Goal: Complete application form: Complete application form

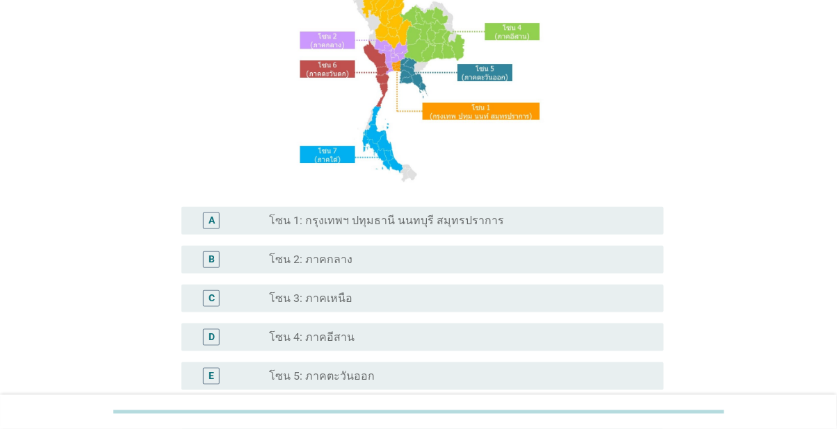
scroll to position [326, 0]
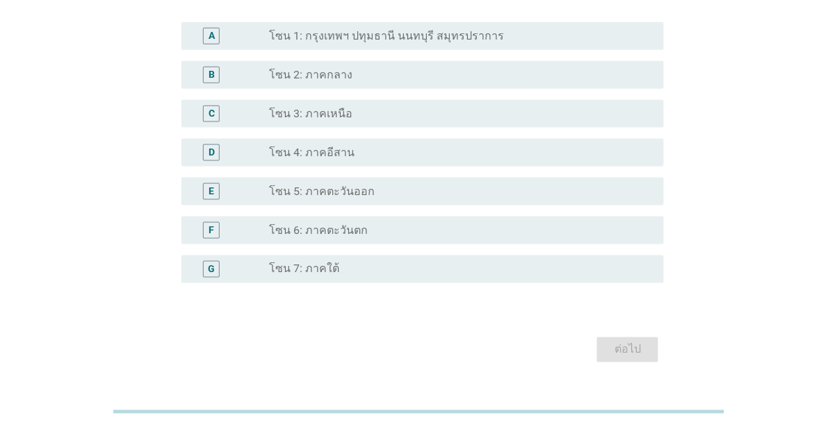
click at [497, 283] on div "G radio_button_unchecked โซน 7: ภาคใต้" at bounding box center [422, 270] width 483 height 28
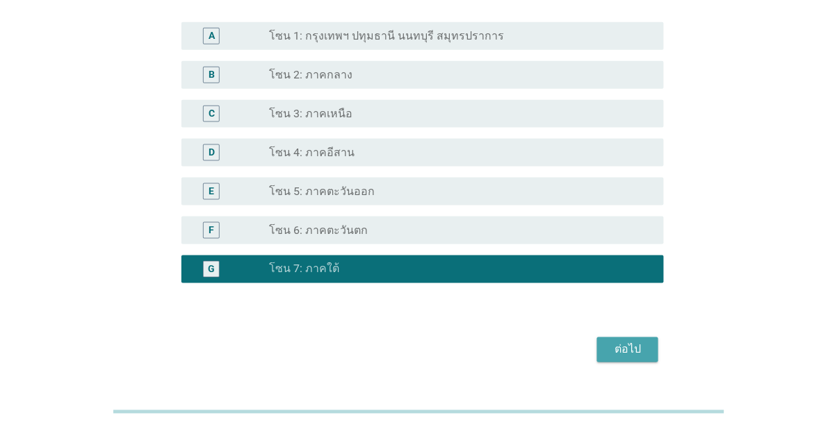
click at [641, 359] on div "ต่อไป" at bounding box center [627, 350] width 39 height 17
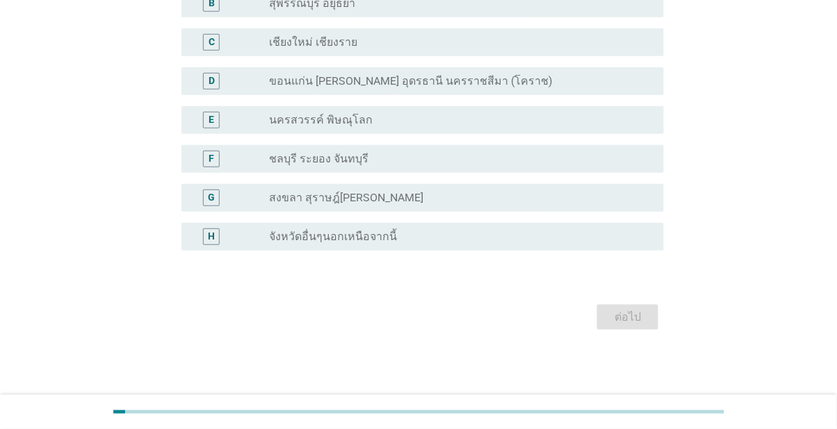
scroll to position [0, 0]
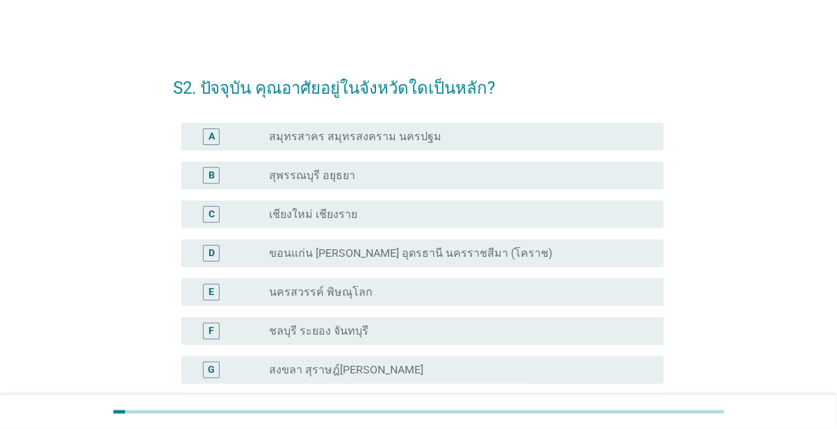
click at [578, 375] on div "radio_button_unchecked สงขลา สุราษฎ์[PERSON_NAME]" at bounding box center [455, 370] width 372 height 14
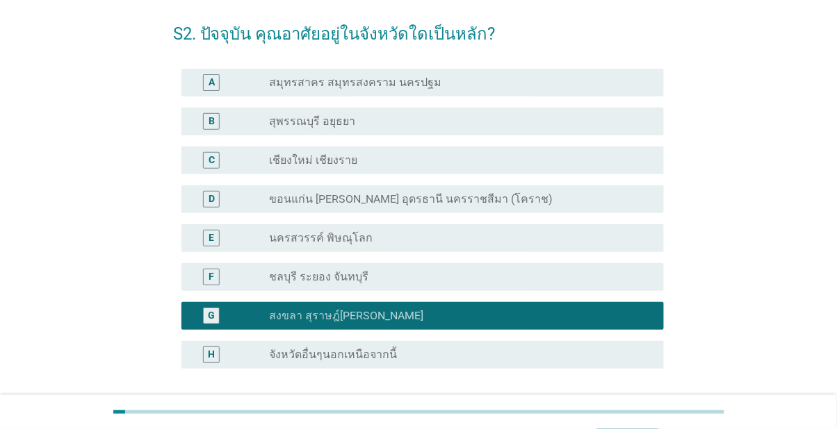
scroll to position [106, 0]
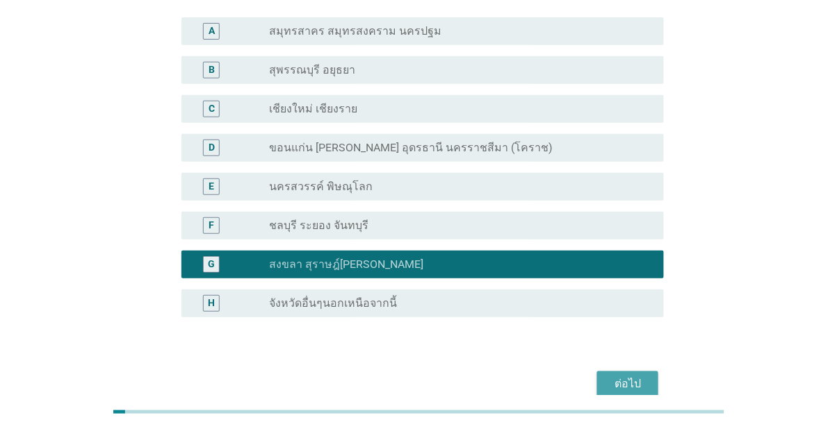
click at [630, 395] on button "ต่อไป" at bounding box center [627, 384] width 61 height 25
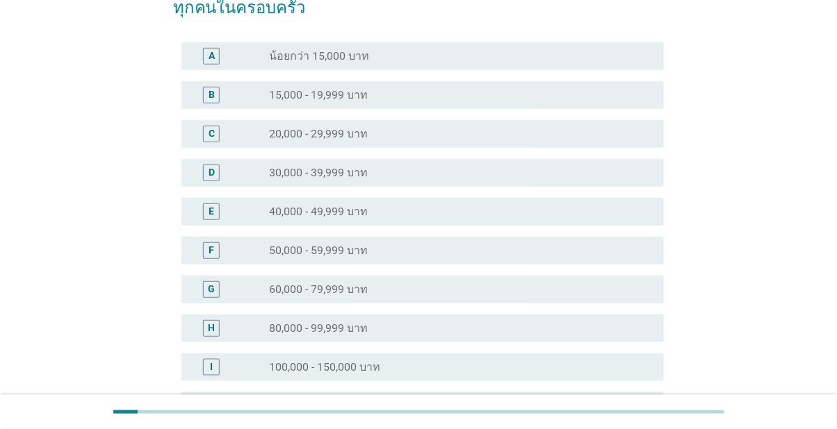
scroll to position [0, 0]
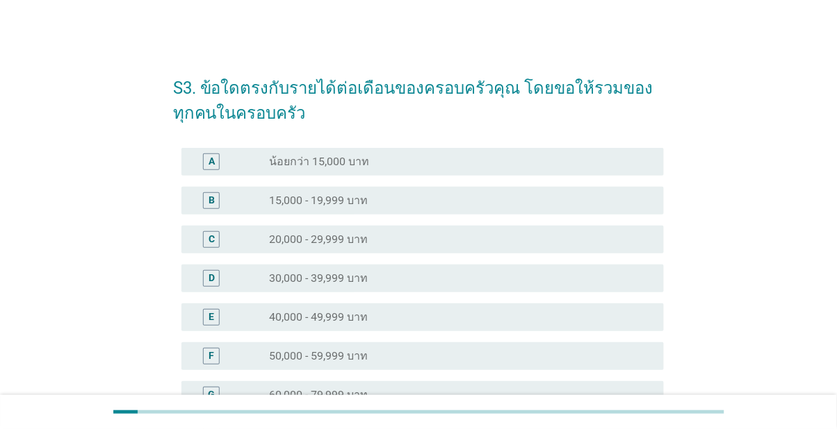
click at [612, 250] on div "C radio_button_unchecked 20,000 - 29,999 บาท" at bounding box center [422, 240] width 483 height 28
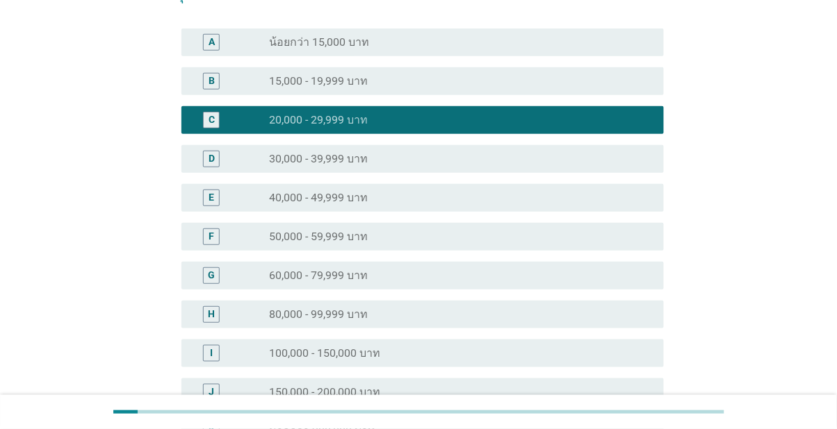
scroll to position [247, 0]
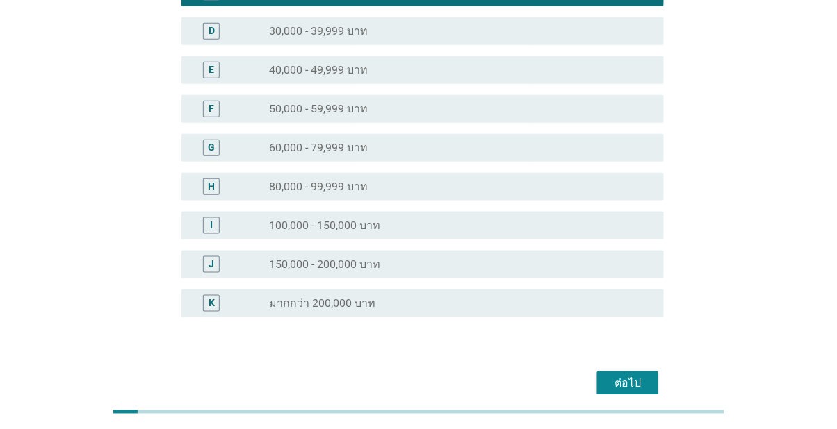
click at [644, 394] on button "ต่อไป" at bounding box center [627, 384] width 61 height 25
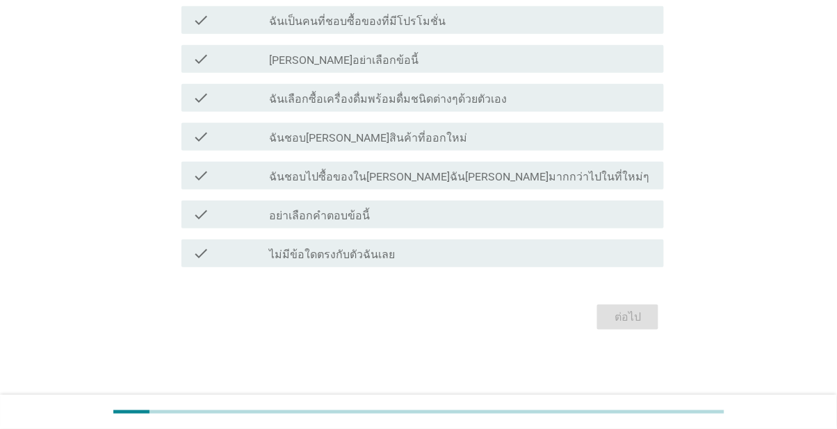
scroll to position [0, 0]
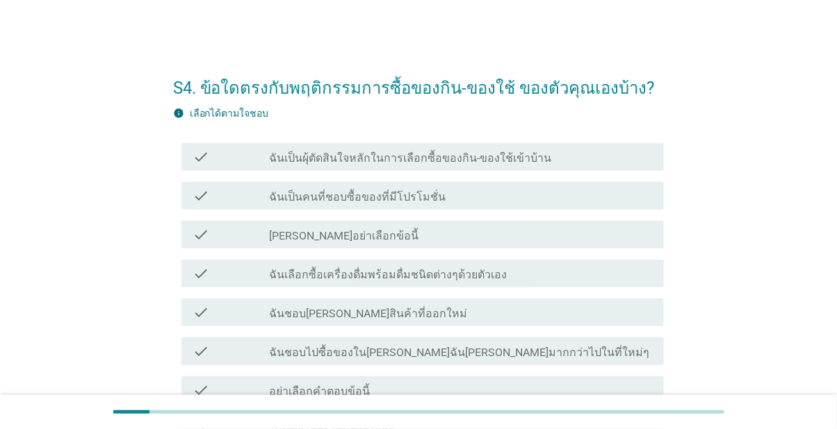
click at [629, 208] on div "check check_box_outline_blank ฉันเป็นคนที่ชอบซื้อของที่มีโปรโมชั่น" at bounding box center [422, 196] width 483 height 28
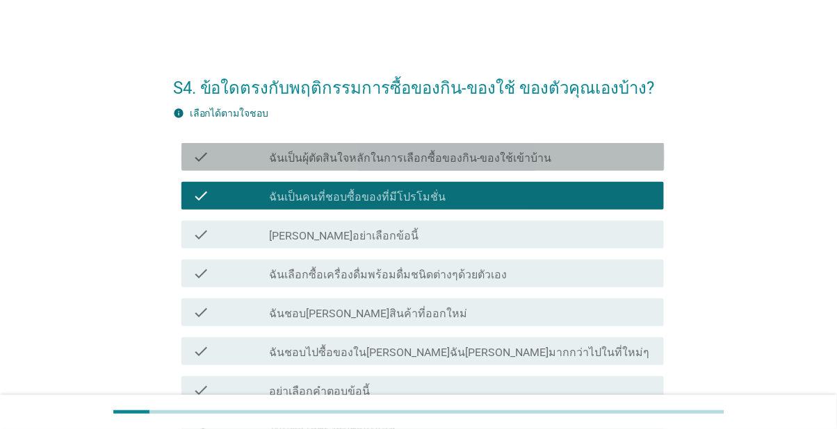
click at [600, 155] on div "check_box_outline_blank ฉันเป็นผุ้ตัดสินใจหลักในการเลือกซื้อของกิน-ของใช้เข้าบ้…" at bounding box center [461, 157] width 384 height 17
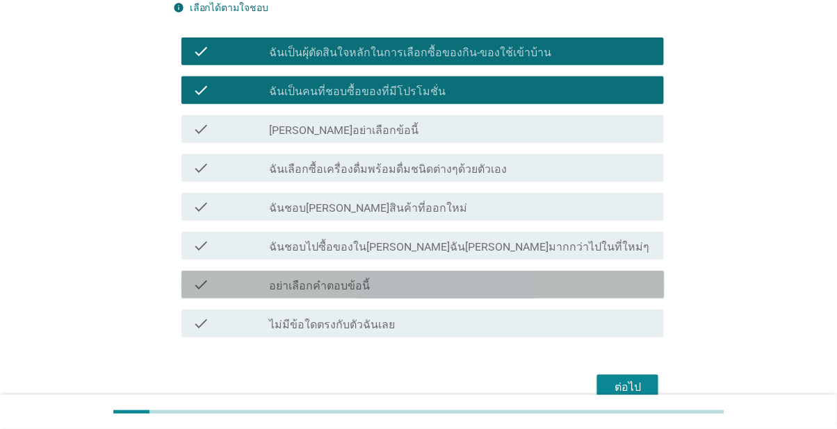
scroll to position [109, 0]
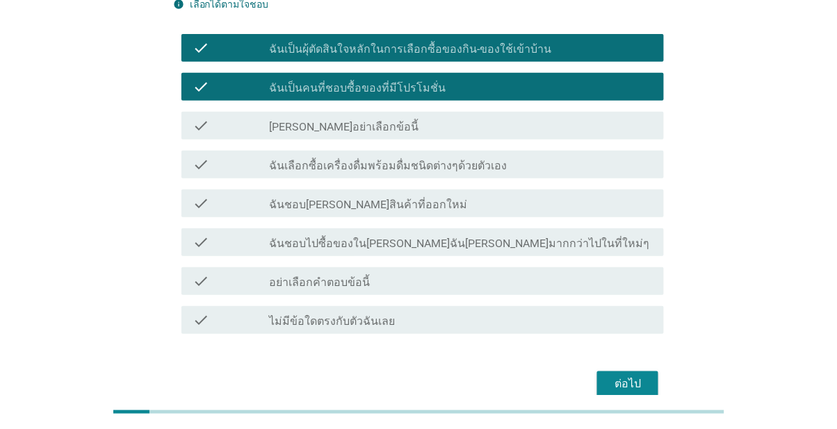
click at [625, 391] on div "ต่อไป" at bounding box center [627, 384] width 39 height 17
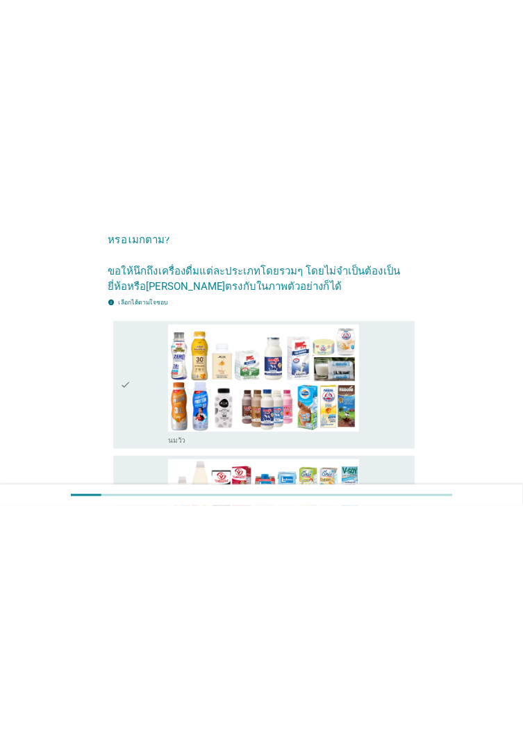
scroll to position [0, 0]
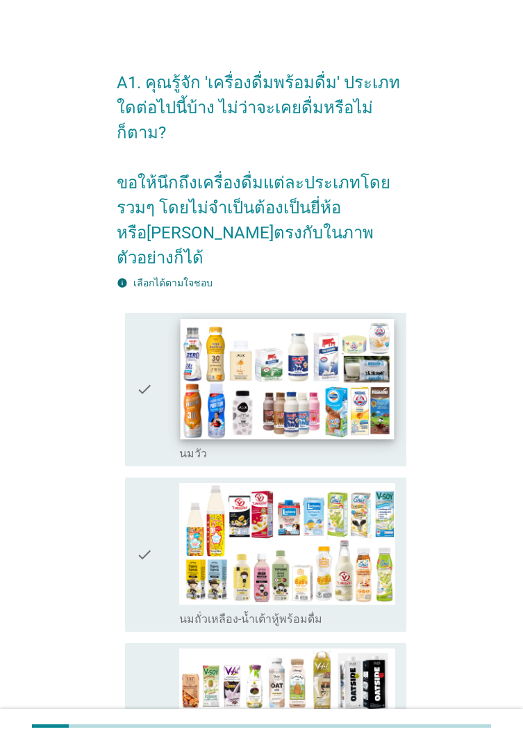
click at [370, 380] on img at bounding box center [287, 378] width 213 height 120
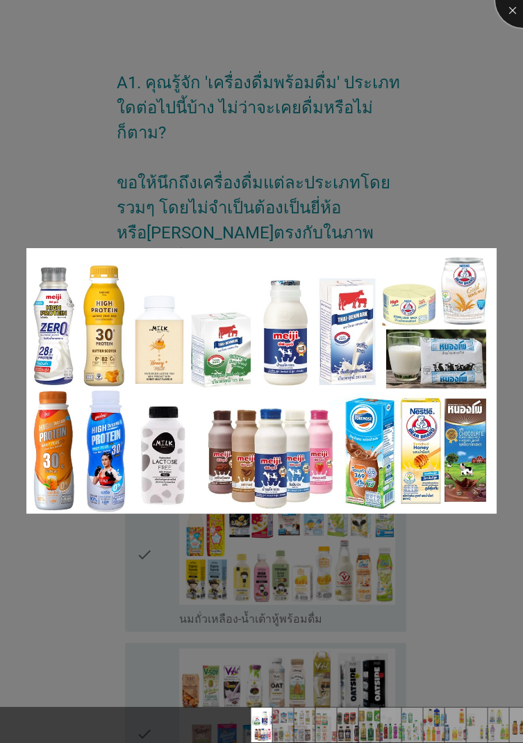
click at [507, 13] on div at bounding box center [523, 0] width 56 height 56
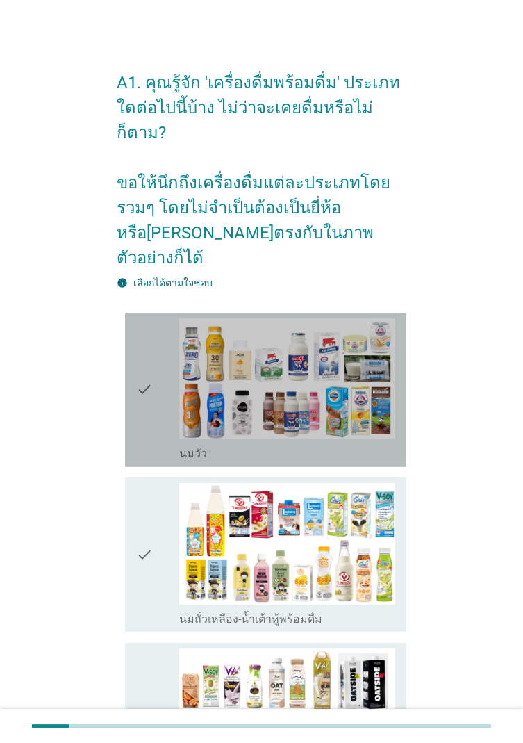
click at [153, 408] on div "check" at bounding box center [157, 389] width 43 height 143
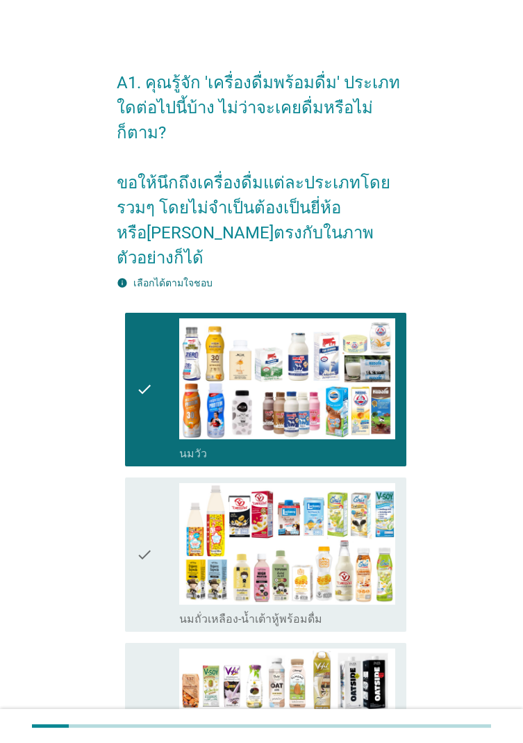
click at [150, 429] on icon "check" at bounding box center [144, 554] width 17 height 143
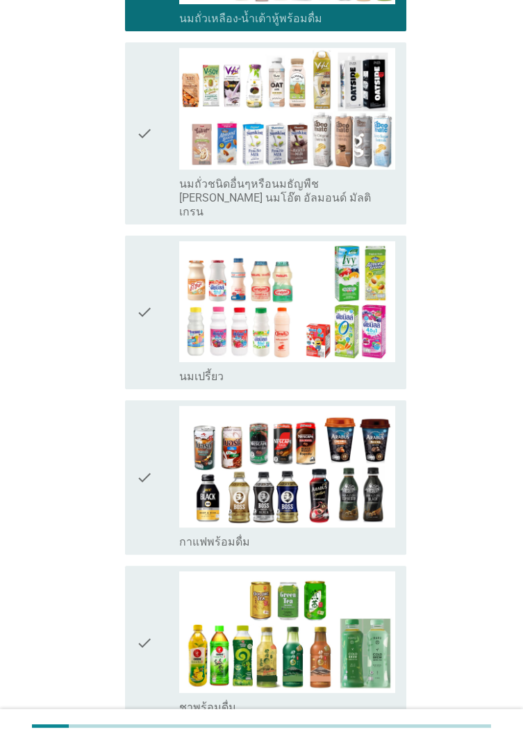
scroll to position [603, 0]
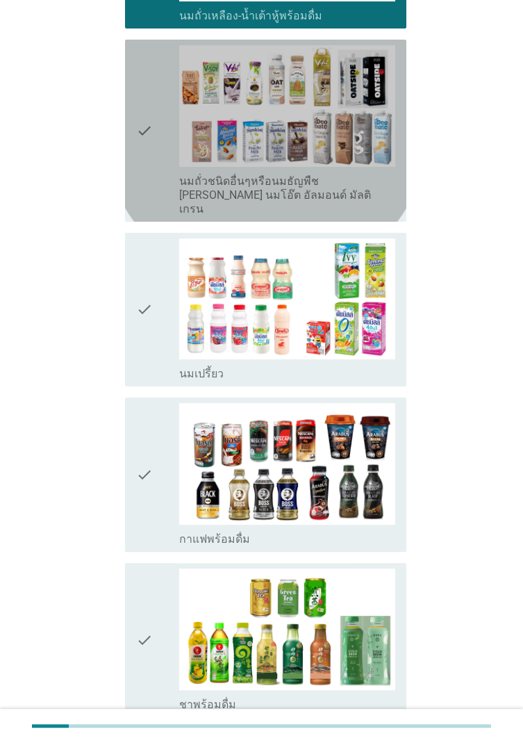
click at [163, 145] on div "check" at bounding box center [157, 130] width 43 height 171
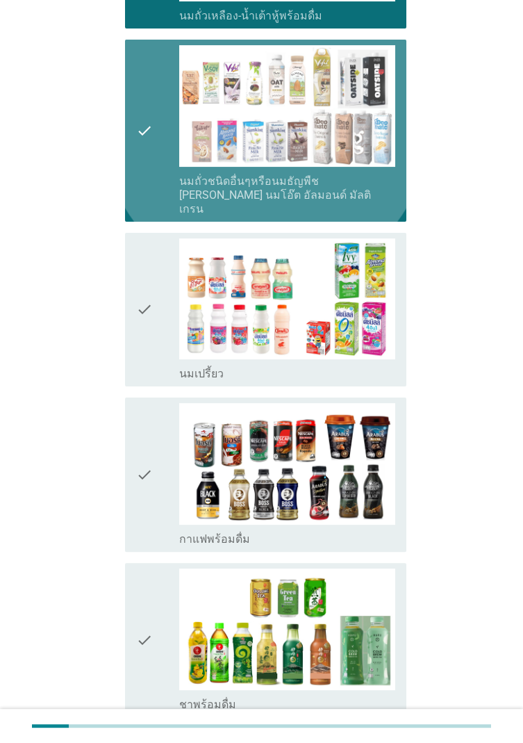
click at [147, 268] on icon "check" at bounding box center [144, 309] width 17 height 143
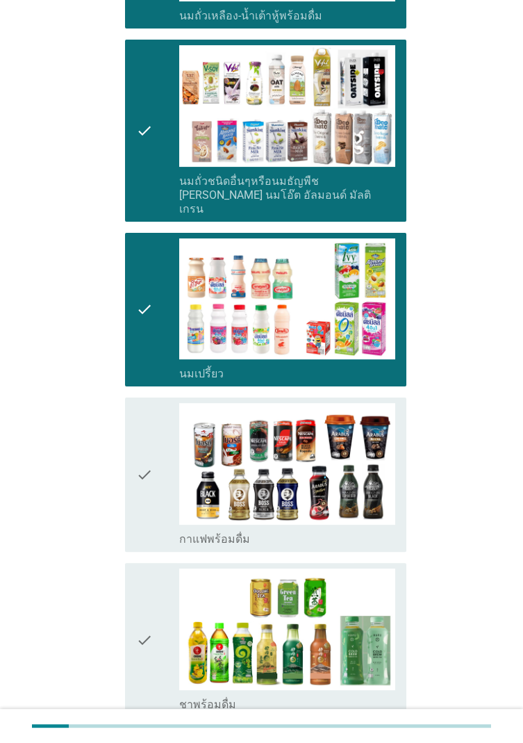
click at [167, 429] on div "check" at bounding box center [157, 474] width 43 height 143
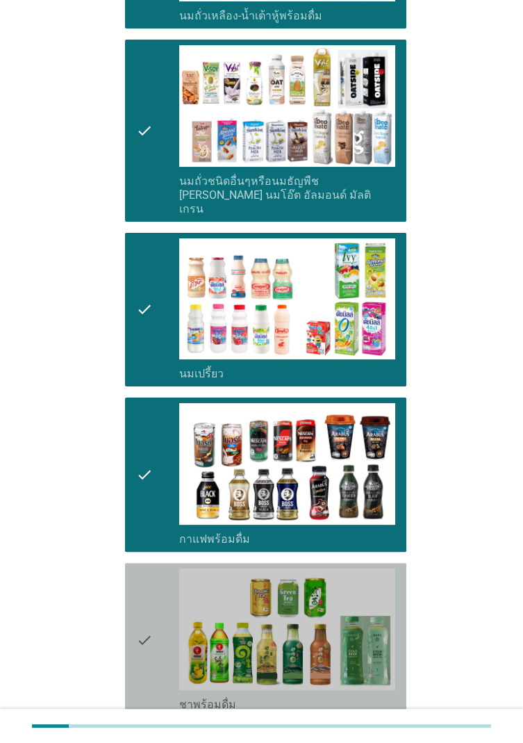
click at [165, 429] on div "check" at bounding box center [157, 639] width 43 height 143
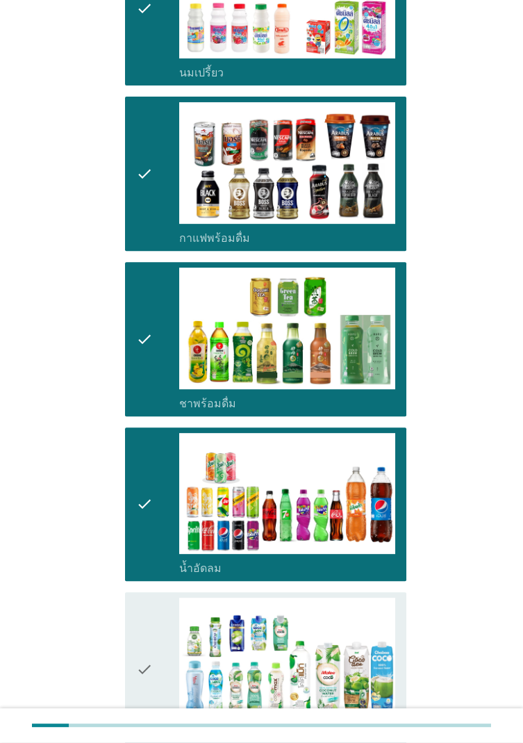
scroll to position [916, 0]
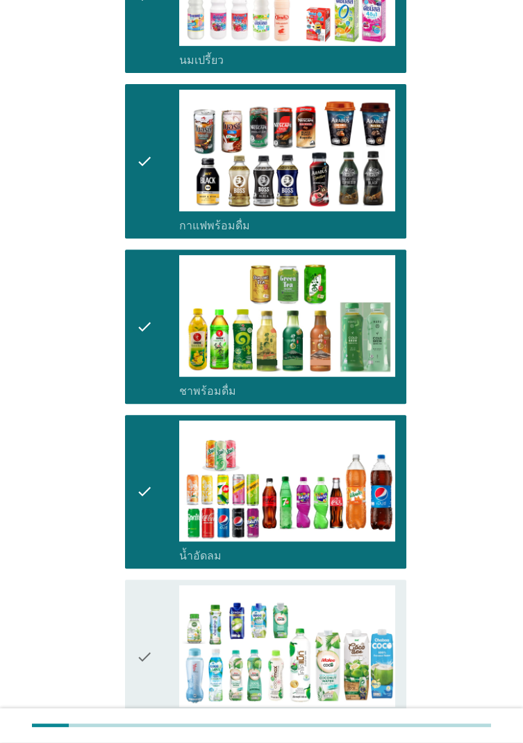
click at [153, 429] on div "check" at bounding box center [157, 656] width 43 height 143
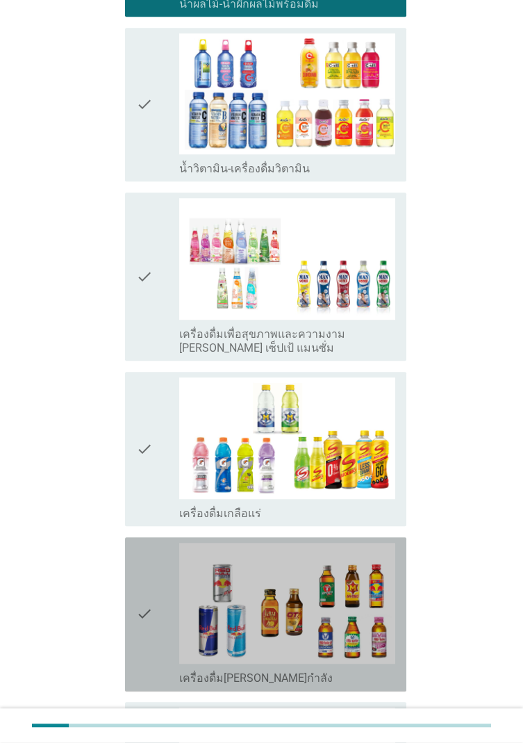
scroll to position [1788, 0]
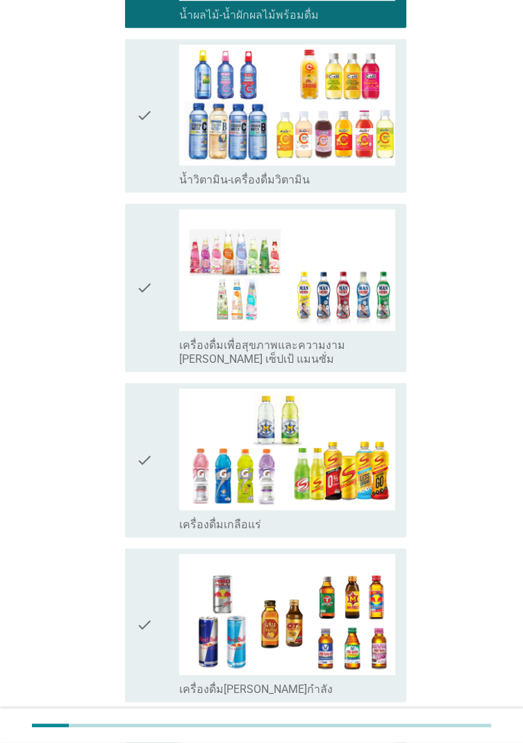
click at [140, 110] on icon "check" at bounding box center [144, 115] width 17 height 143
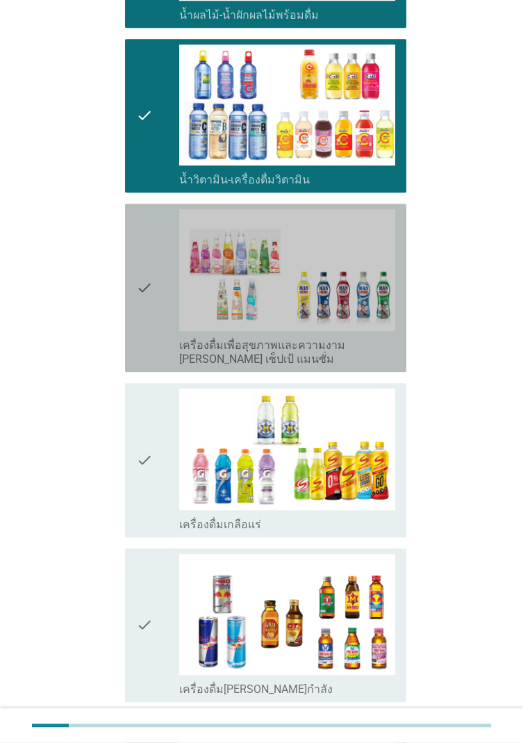
click at [154, 275] on div "check" at bounding box center [157, 287] width 43 height 157
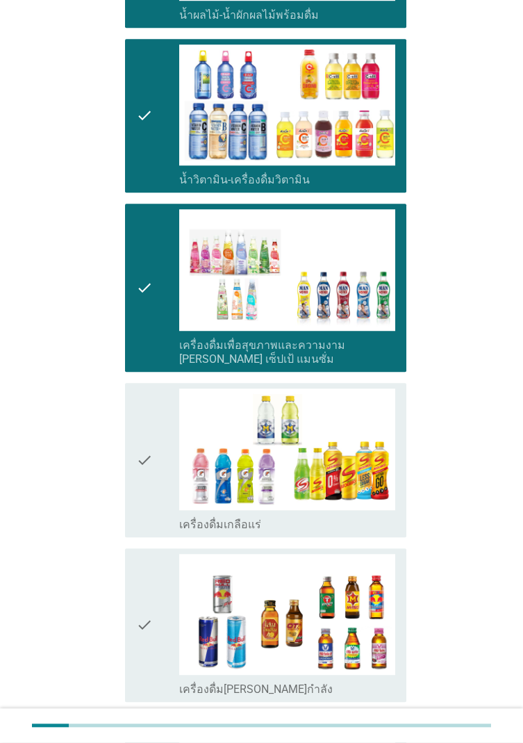
click at [151, 388] on icon "check" at bounding box center [144, 459] width 17 height 143
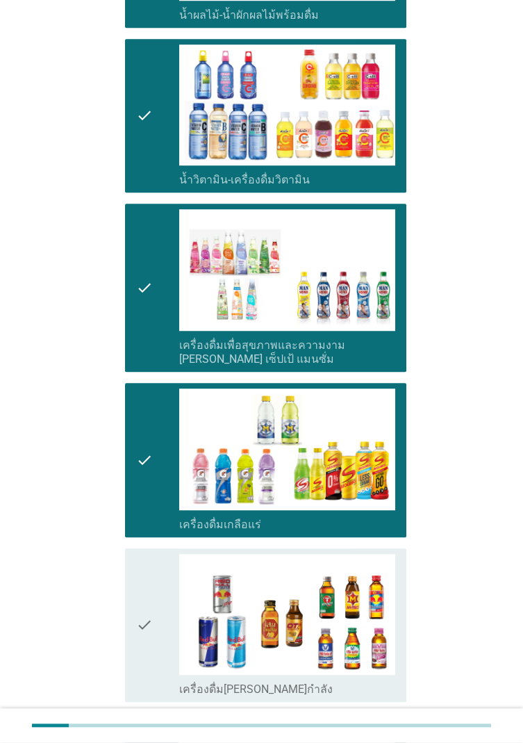
click at [155, 429] on div "check" at bounding box center [157, 625] width 43 height 143
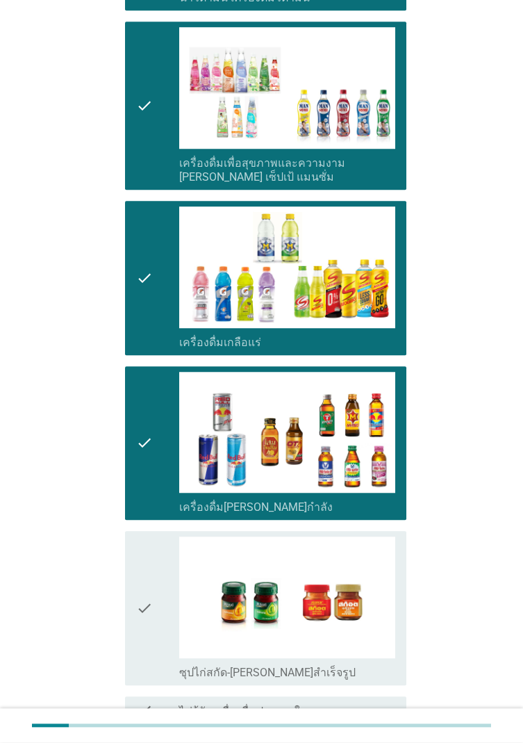
scroll to position [2002, 0]
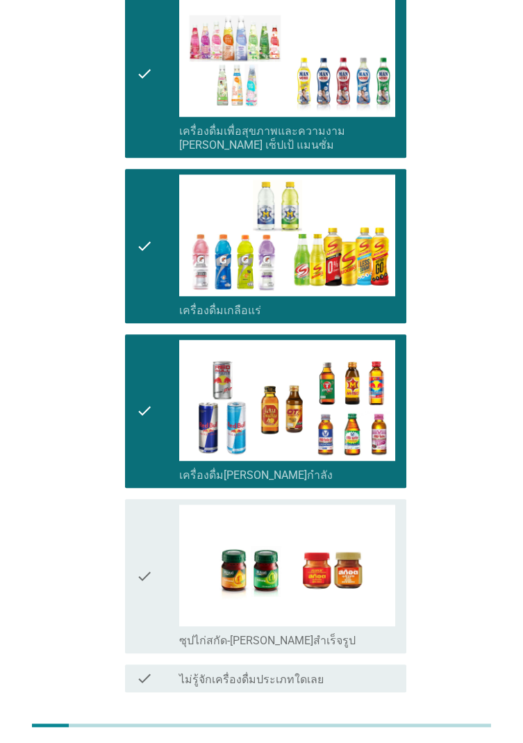
click at [154, 429] on div "check" at bounding box center [157, 575] width 43 height 143
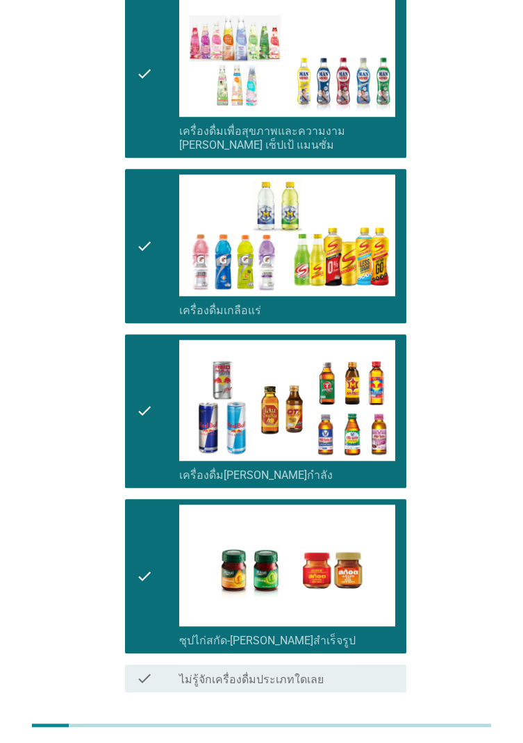
click at [384, 429] on div "ต่อไป" at bounding box center [370, 742] width 39 height 17
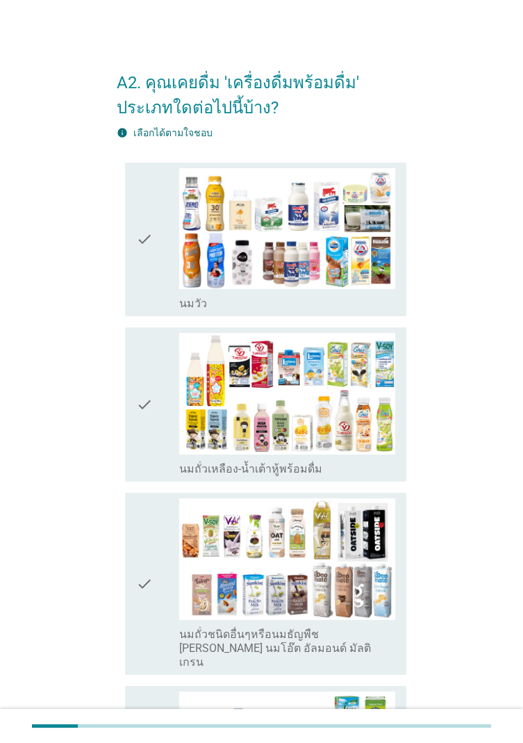
click at [132, 306] on div "check check_box_outline_blank [PERSON_NAME]" at bounding box center [265, 240] width 281 height 154
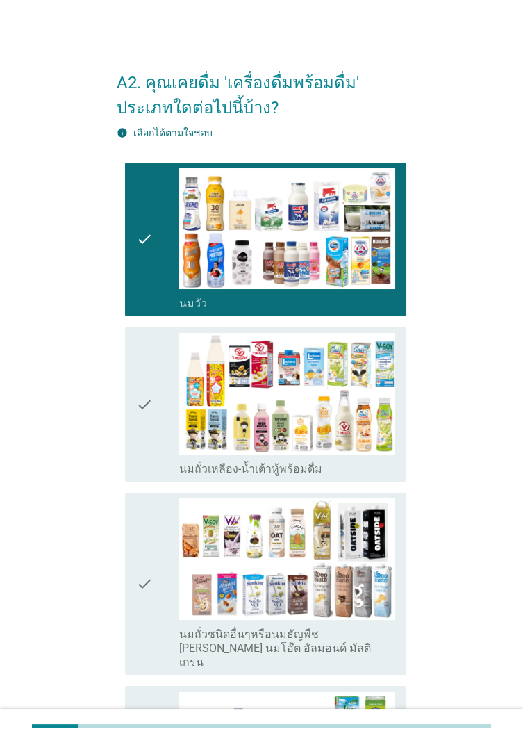
click at [163, 429] on div "check" at bounding box center [157, 404] width 43 height 143
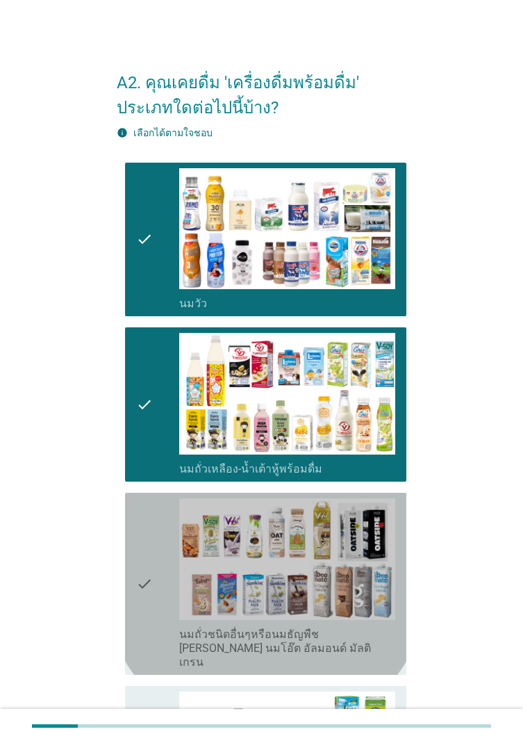
click at [161, 429] on div "check" at bounding box center [157, 583] width 43 height 171
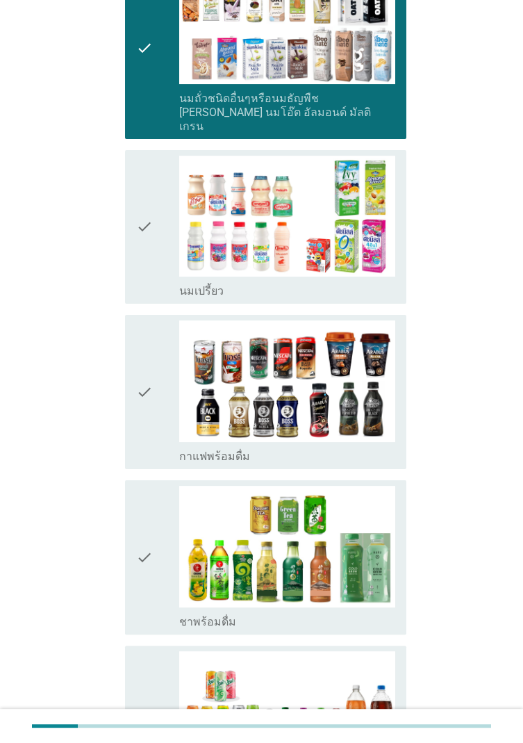
scroll to position [541, 0]
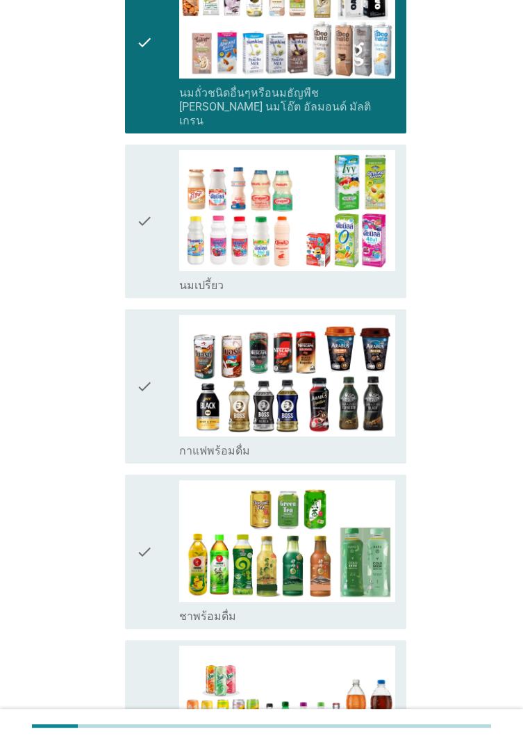
click at [142, 277] on icon "check" at bounding box center [144, 221] width 17 height 143
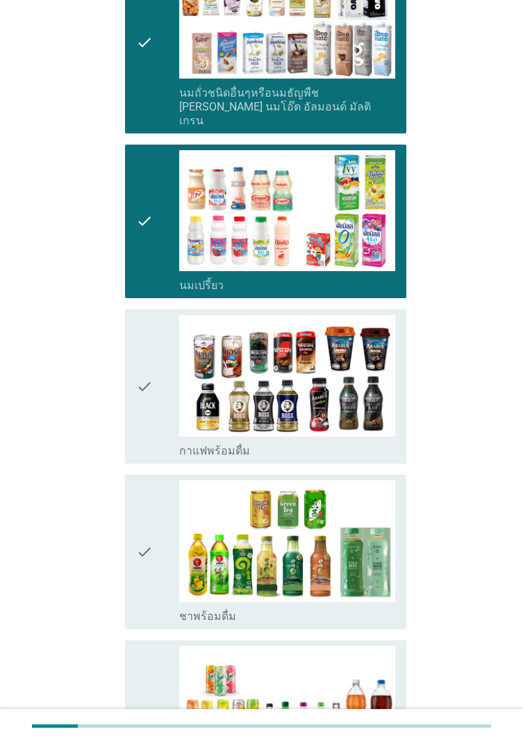
click at [167, 388] on div "check" at bounding box center [157, 386] width 43 height 143
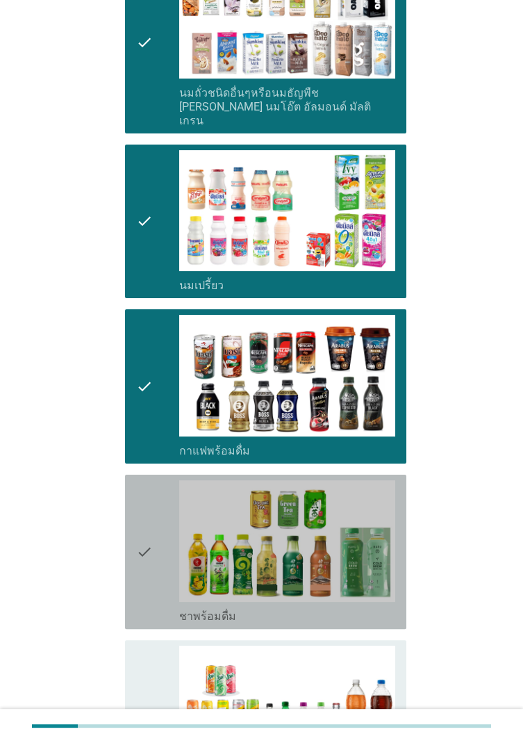
click at [156, 429] on div "check" at bounding box center [157, 551] width 43 height 143
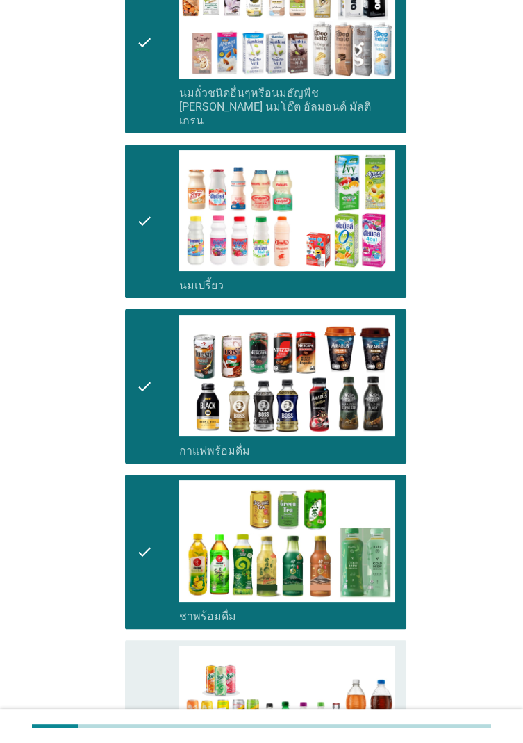
click at [163, 429] on div "check" at bounding box center [157, 717] width 43 height 143
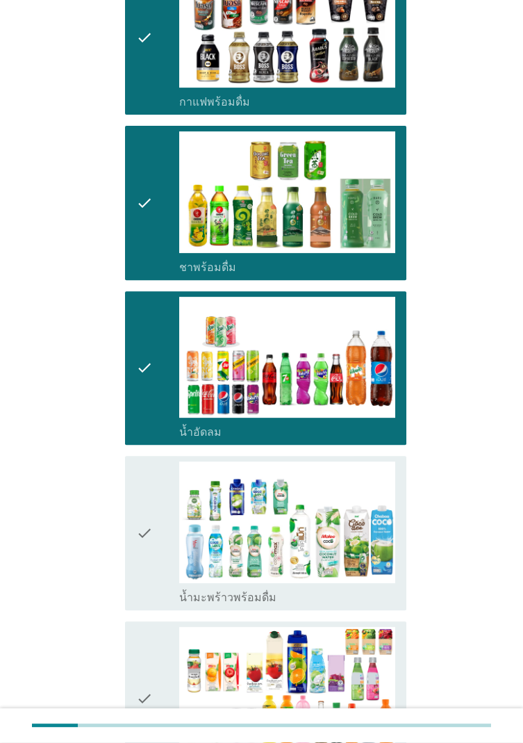
click at [154, 429] on div "check" at bounding box center [157, 698] width 43 height 143
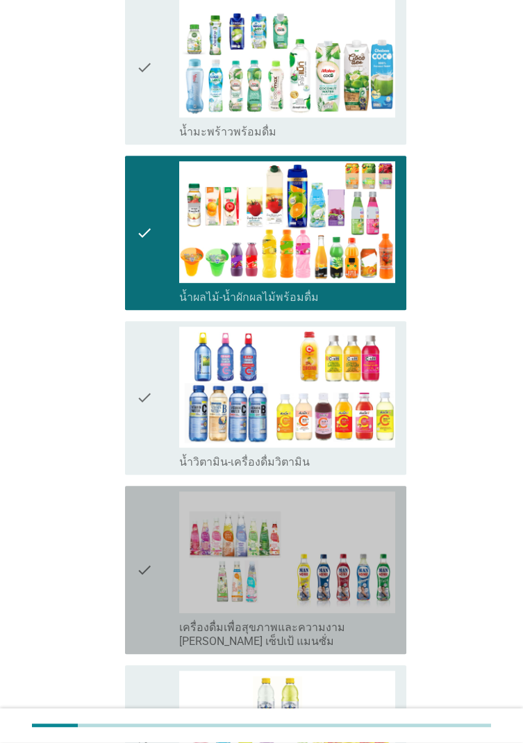
scroll to position [1354, 0]
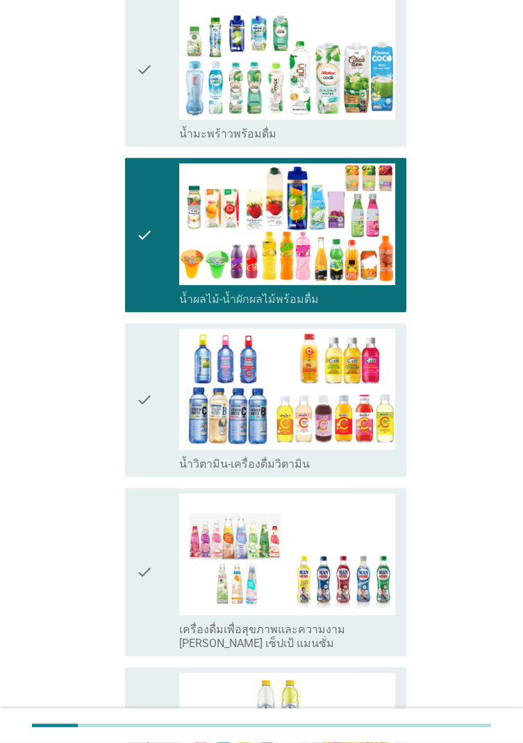
click at [145, 113] on icon "check" at bounding box center [144, 69] width 17 height 143
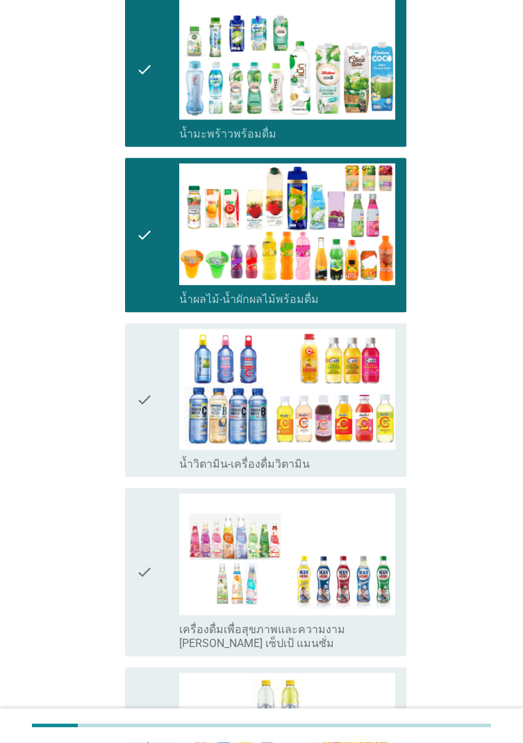
click at [159, 393] on div "check" at bounding box center [157, 400] width 43 height 143
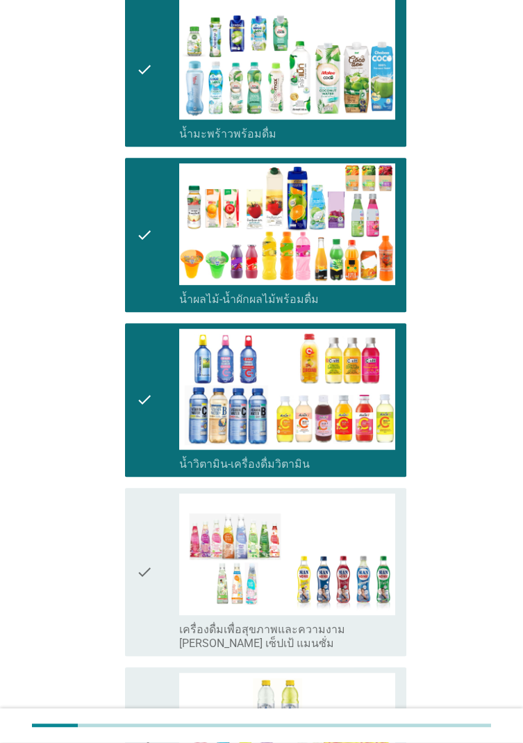
click at [161, 429] on div "check" at bounding box center [157, 744] width 43 height 143
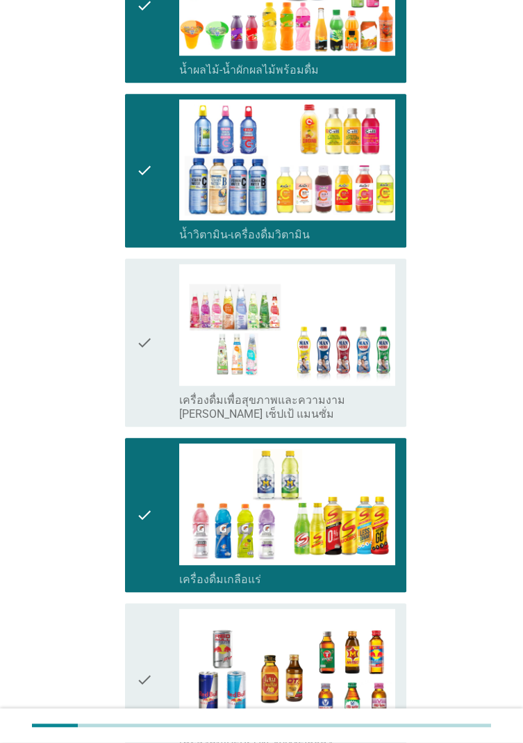
click at [147, 376] on icon "check" at bounding box center [144, 342] width 17 height 157
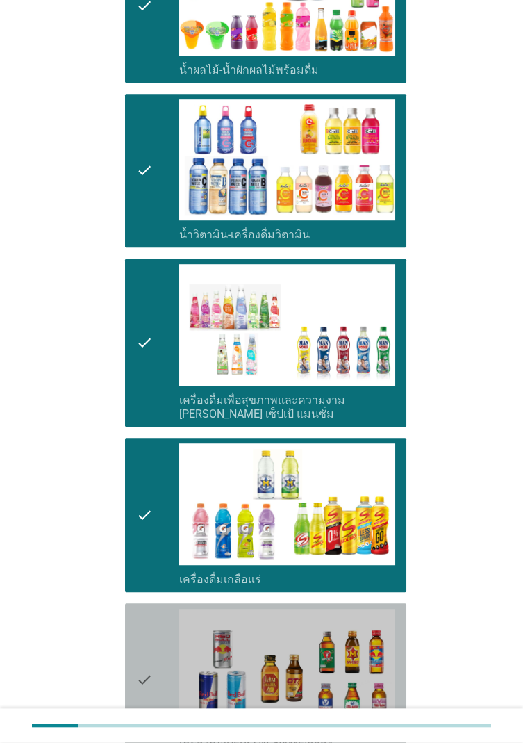
click at [155, 429] on div "check" at bounding box center [157, 680] width 43 height 143
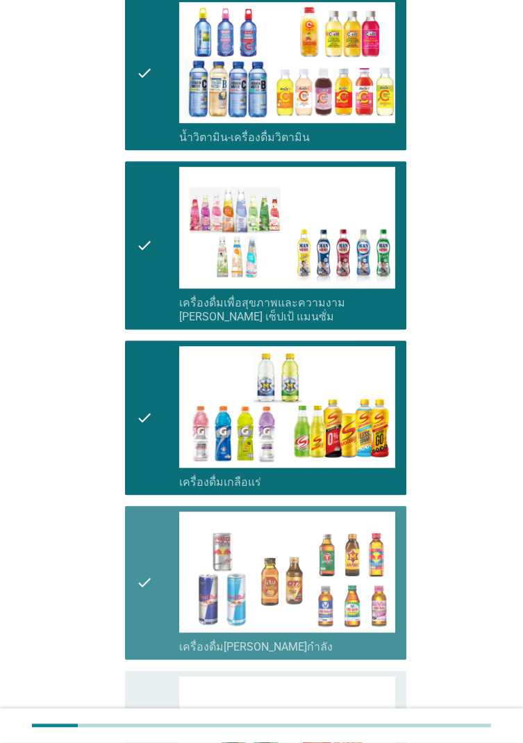
scroll to position [1877, 0]
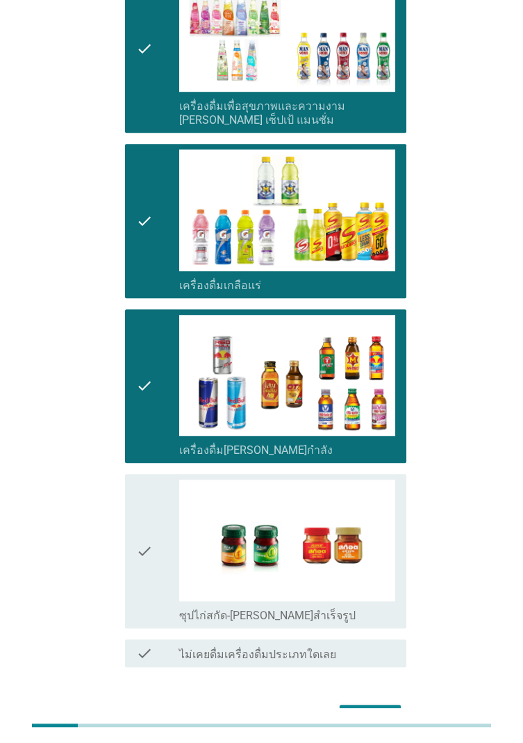
click at [149, 378] on icon "check" at bounding box center [144, 386] width 17 height 143
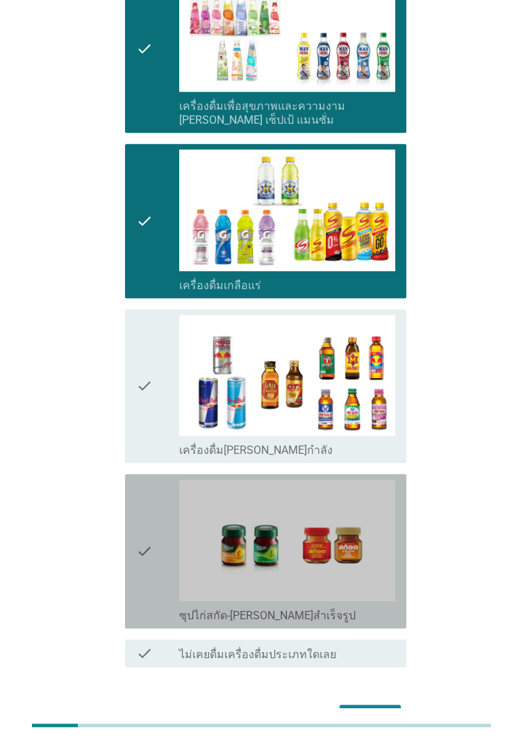
click at [156, 429] on div "check" at bounding box center [157, 550] width 43 height 143
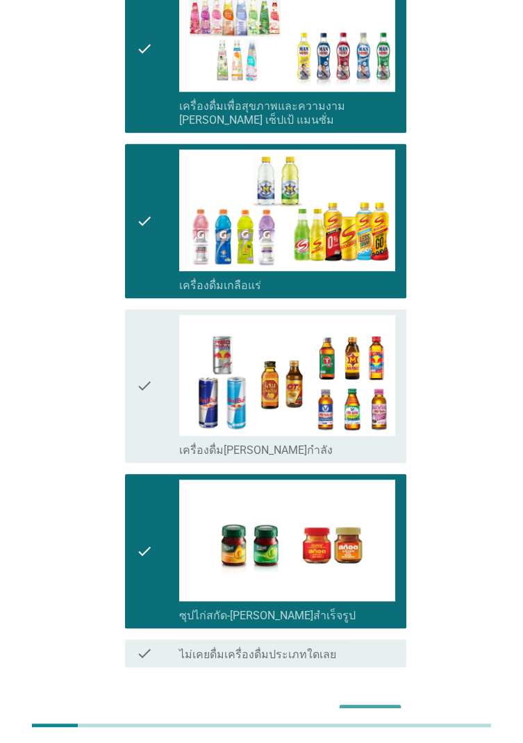
click at [391, 429] on button "ต่อไป" at bounding box center [370, 717] width 61 height 25
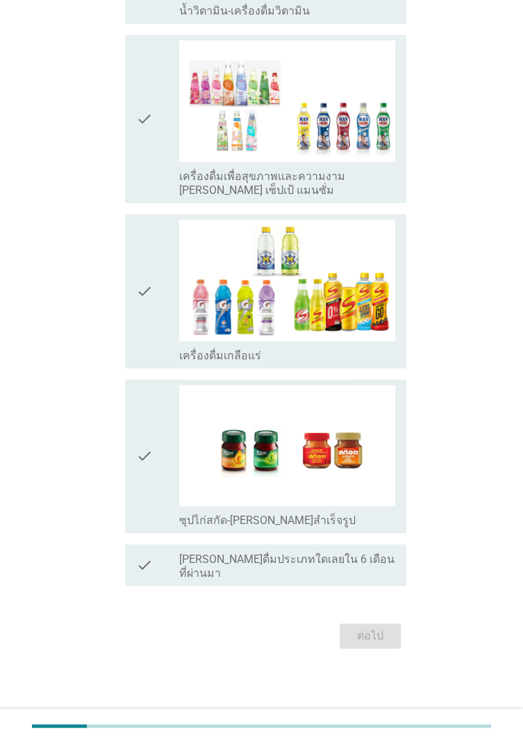
scroll to position [0, 0]
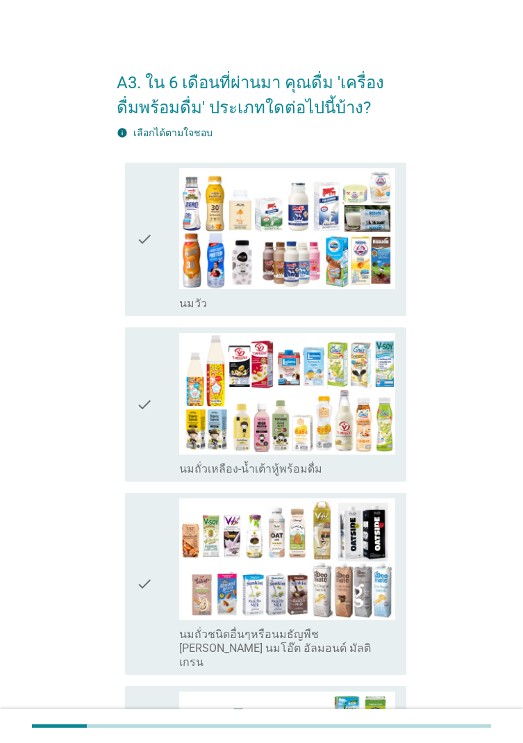
click at [143, 258] on icon "check" at bounding box center [144, 239] width 17 height 143
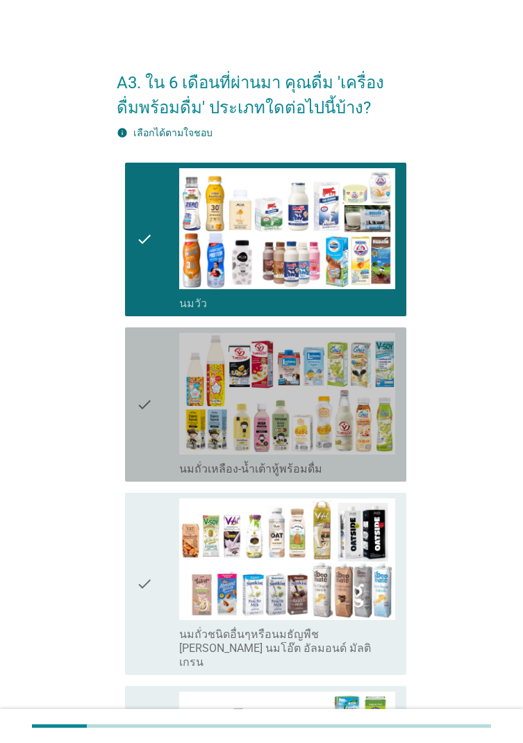
click at [134, 408] on div "check check_box_outline_blank นมถั่วเหลือง-น้ำเต้าหู้พร้อมดื่ม" at bounding box center [265, 404] width 281 height 154
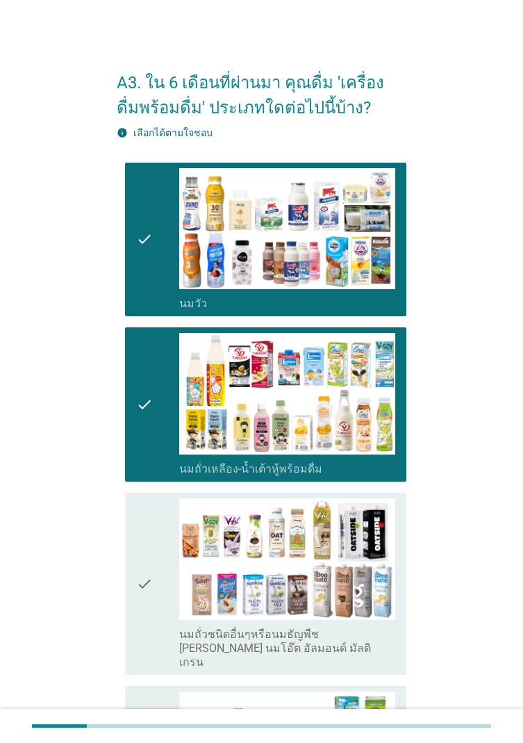
click at [139, 429] on icon "check" at bounding box center [144, 583] width 17 height 171
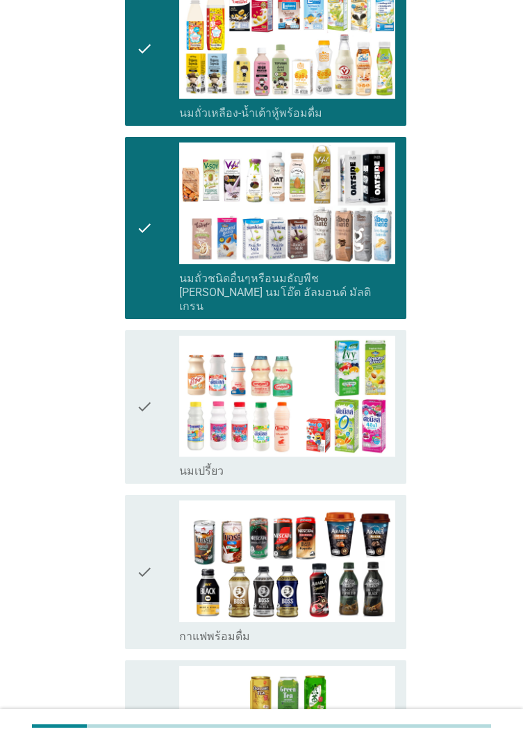
scroll to position [359, 0]
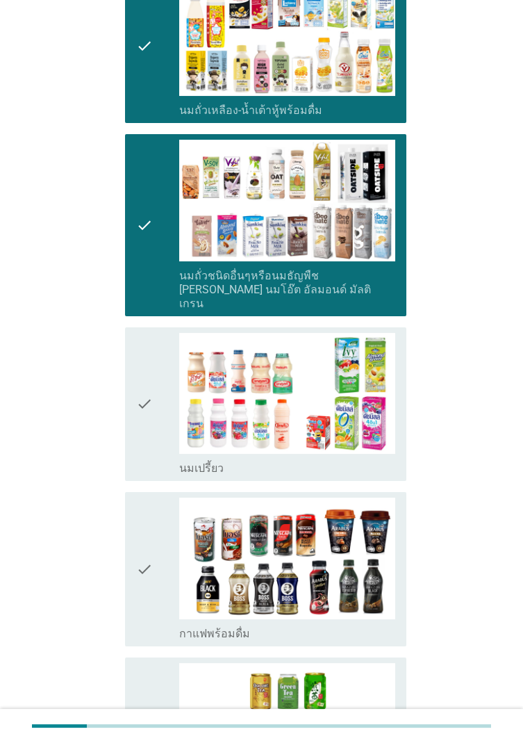
click at [141, 429] on icon "check" at bounding box center [144, 569] width 17 height 143
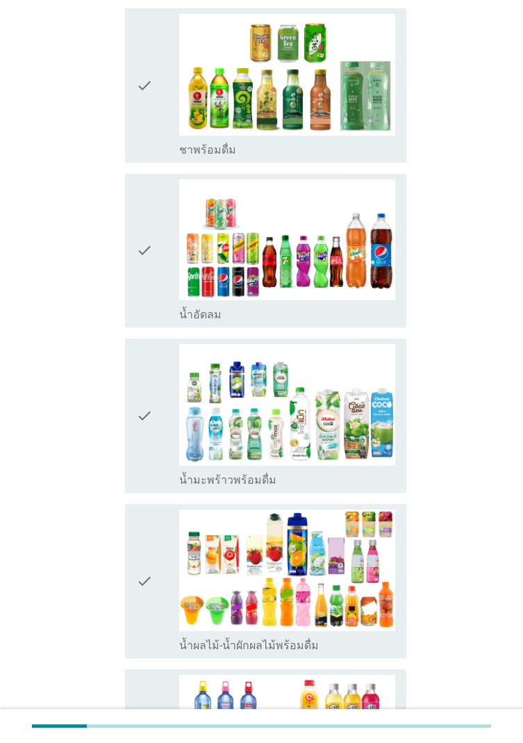
scroll to position [1012, 0]
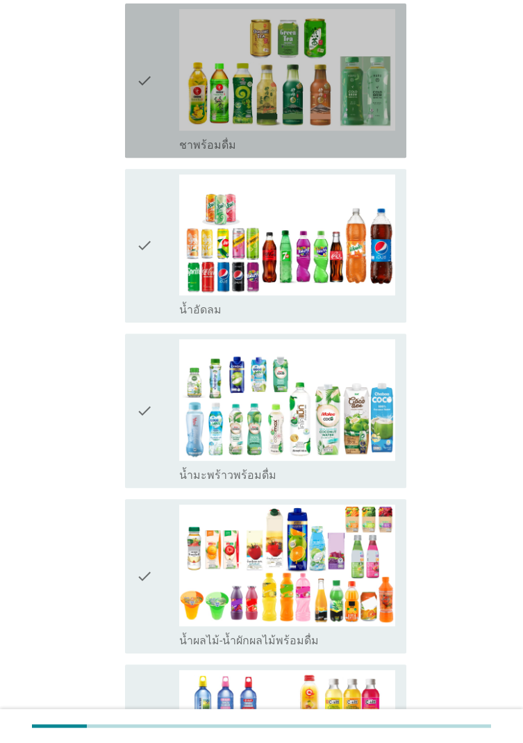
click at [157, 88] on div "check" at bounding box center [157, 80] width 43 height 143
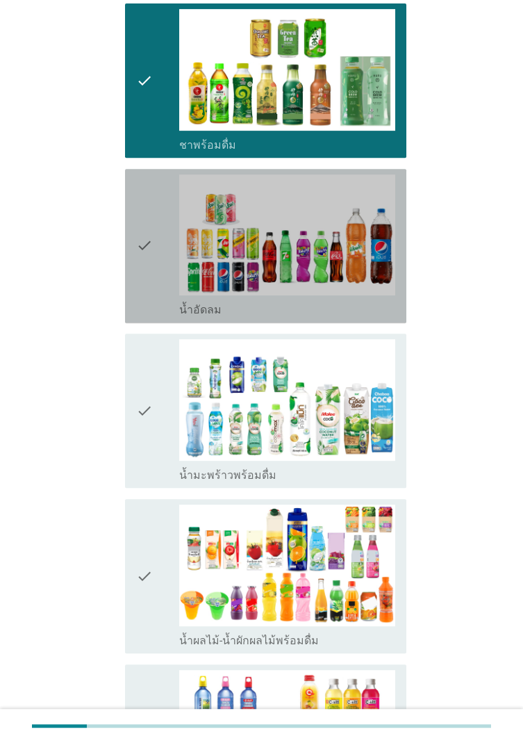
click at [147, 226] on icon "check" at bounding box center [144, 245] width 17 height 143
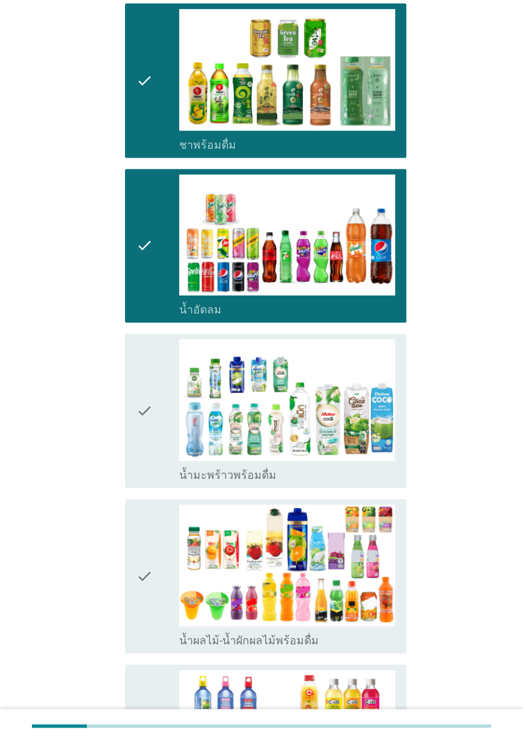
click at [167, 375] on div "check" at bounding box center [157, 410] width 43 height 143
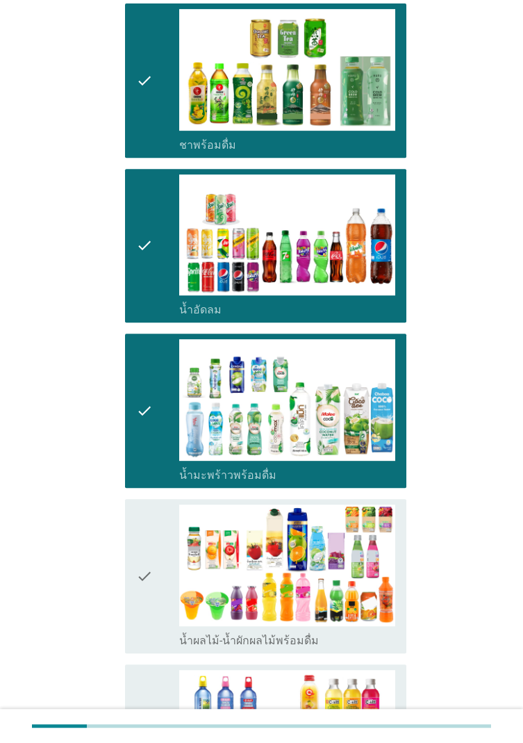
click at [146, 429] on icon "check" at bounding box center [144, 575] width 17 height 143
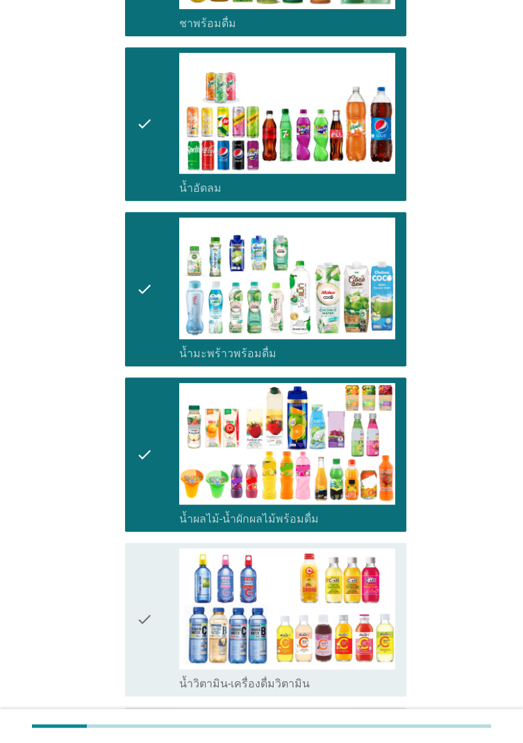
scroll to position [1158, 0]
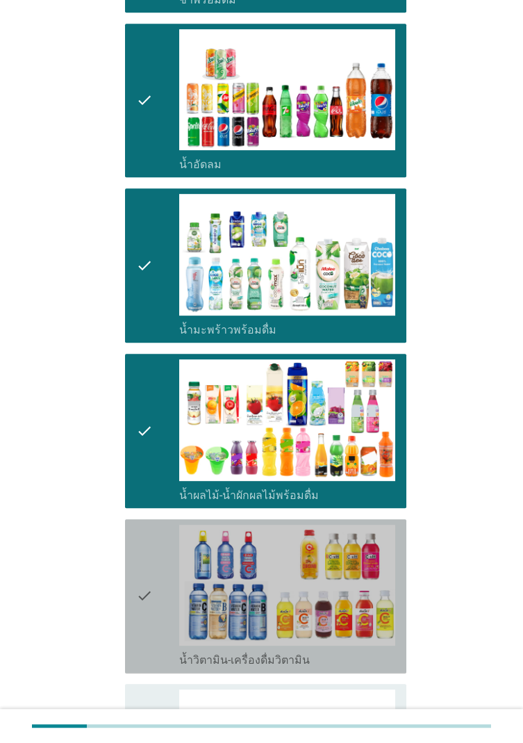
click at [145, 429] on icon "check" at bounding box center [144, 596] width 17 height 143
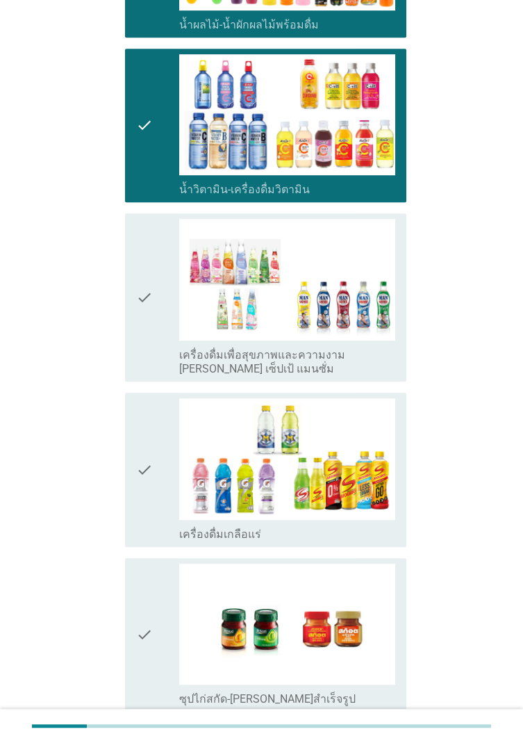
click at [156, 429] on div "check" at bounding box center [157, 469] width 43 height 143
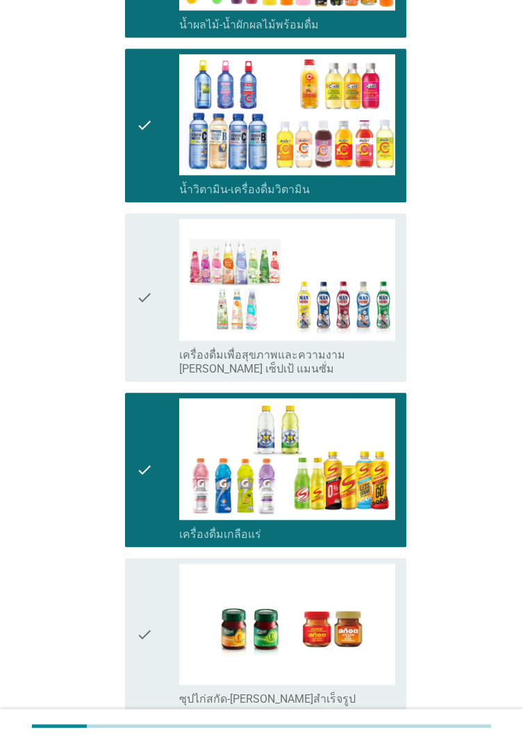
click at [146, 429] on icon "check" at bounding box center [144, 635] width 17 height 143
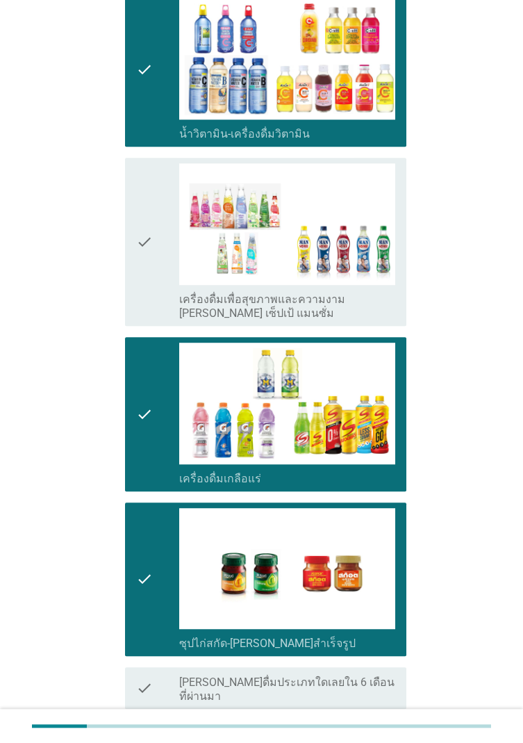
scroll to position [1711, 0]
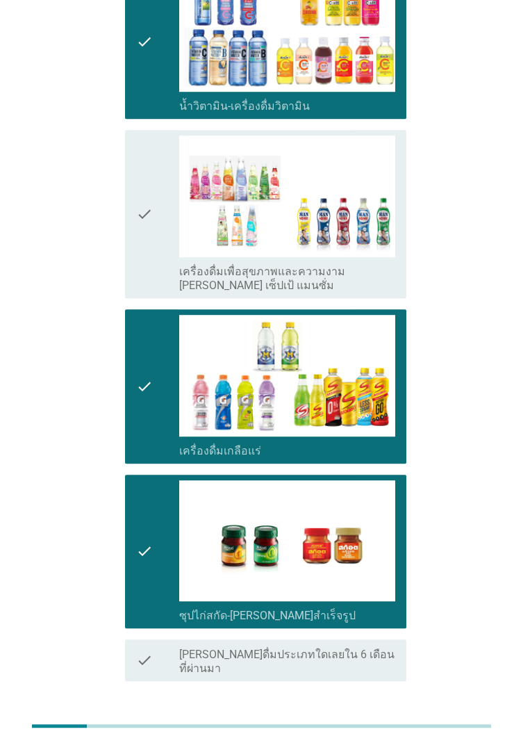
click at [384, 429] on button "ต่อไป" at bounding box center [370, 730] width 61 height 25
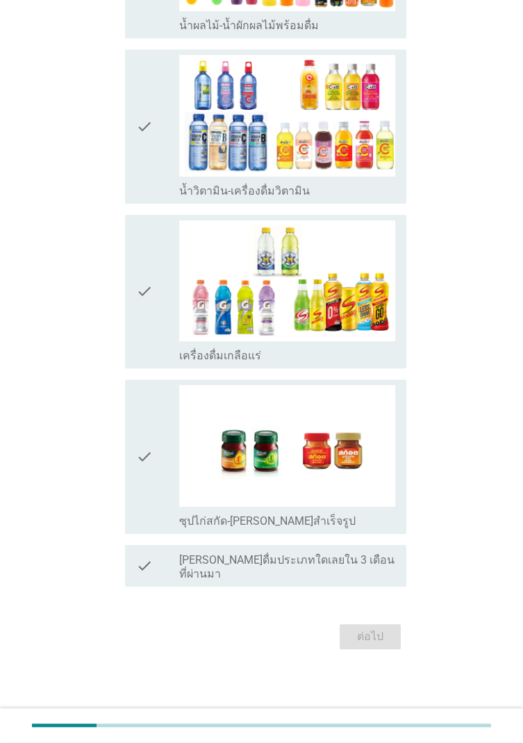
scroll to position [0, 0]
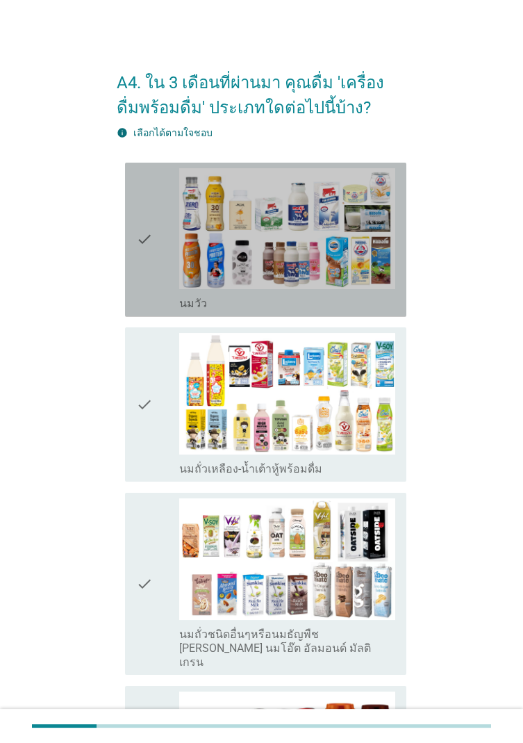
click at [147, 267] on icon "check" at bounding box center [144, 239] width 17 height 143
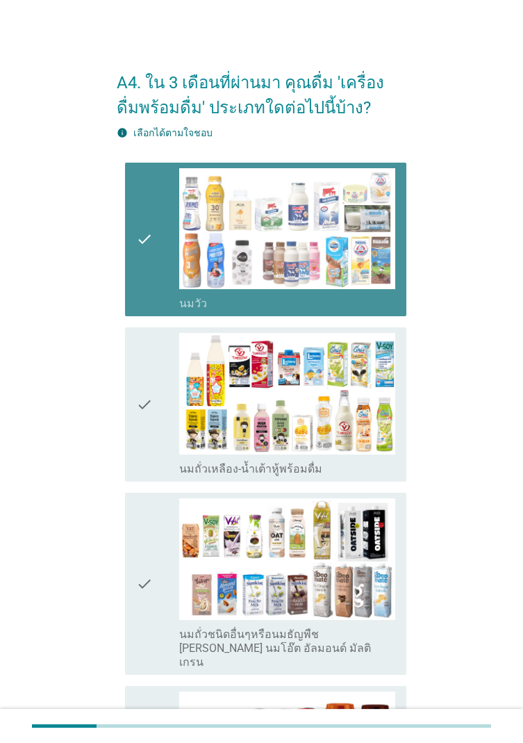
click at [141, 411] on icon "check" at bounding box center [144, 404] width 17 height 143
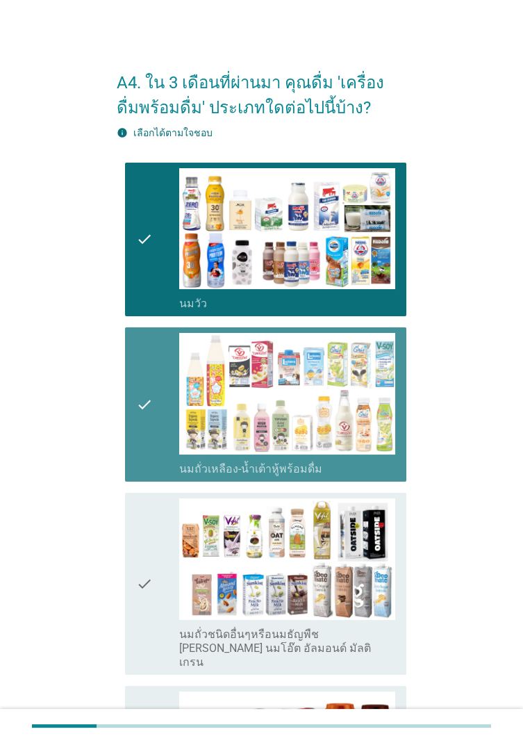
click at [150, 429] on icon "check" at bounding box center [144, 583] width 17 height 171
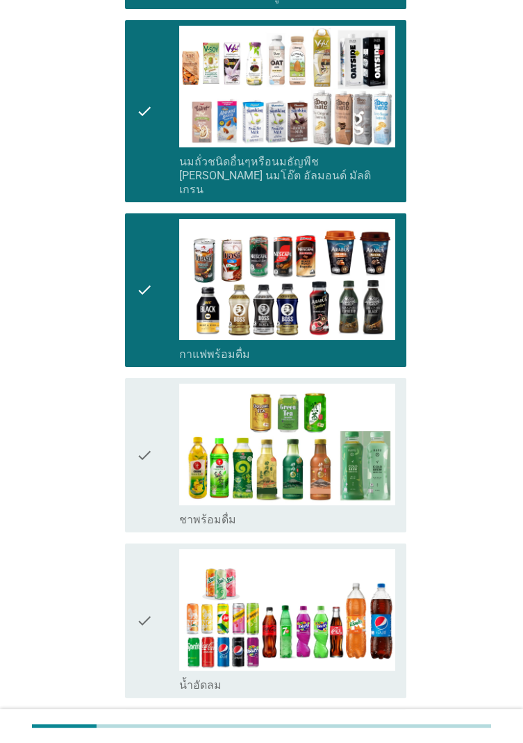
scroll to position [482, 0]
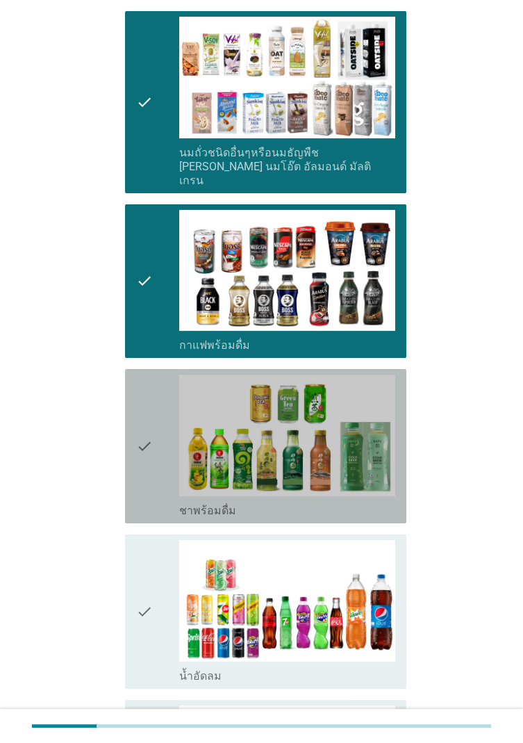
click at [165, 429] on div "check" at bounding box center [157, 446] width 43 height 143
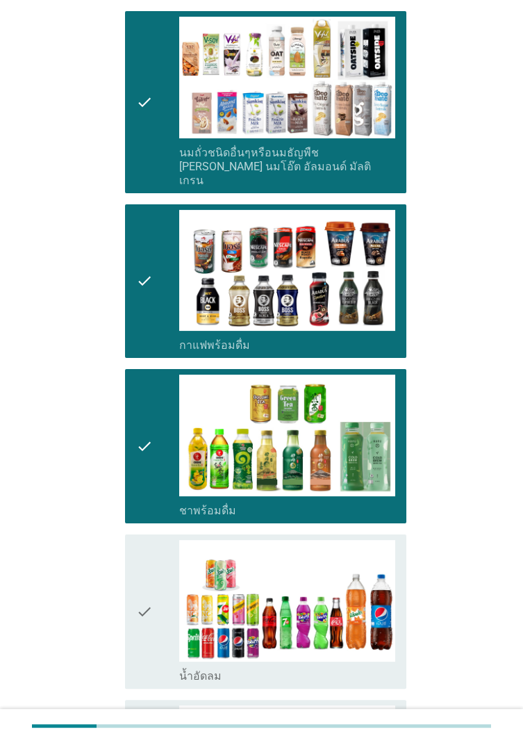
click at [154, 429] on div "check" at bounding box center [157, 611] width 43 height 143
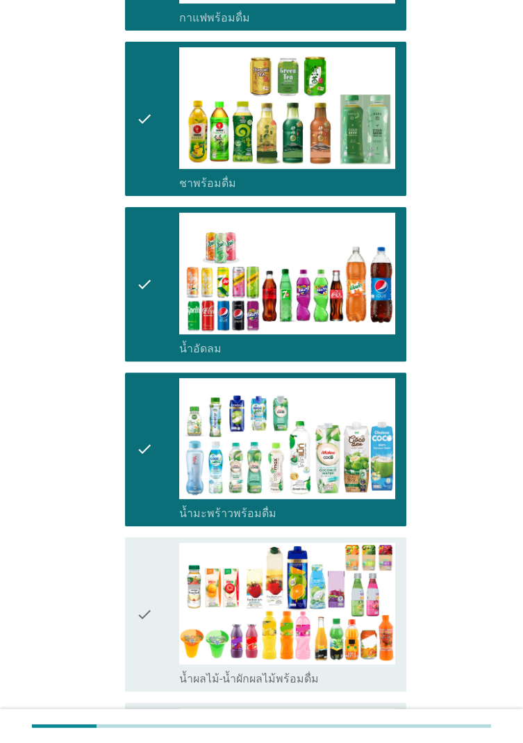
scroll to position [812, 0]
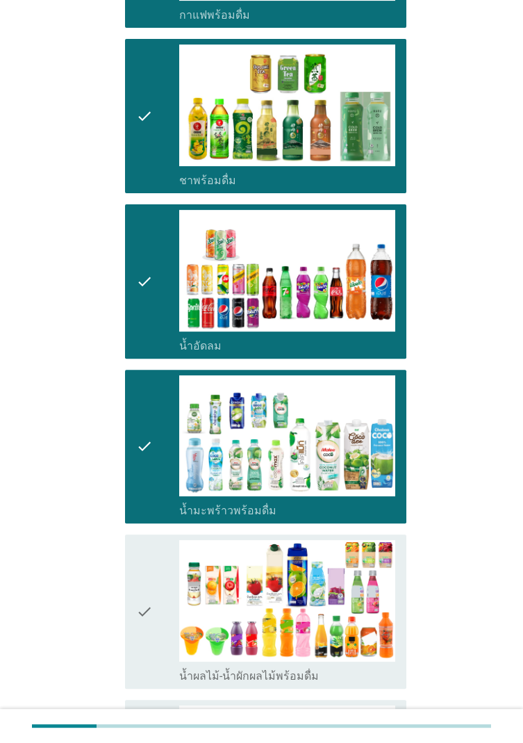
click at [156, 429] on div "check" at bounding box center [157, 611] width 43 height 143
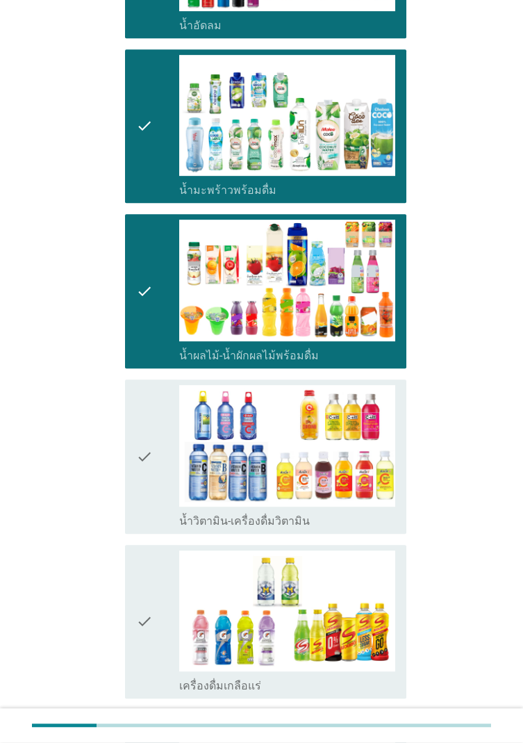
scroll to position [1135, 0]
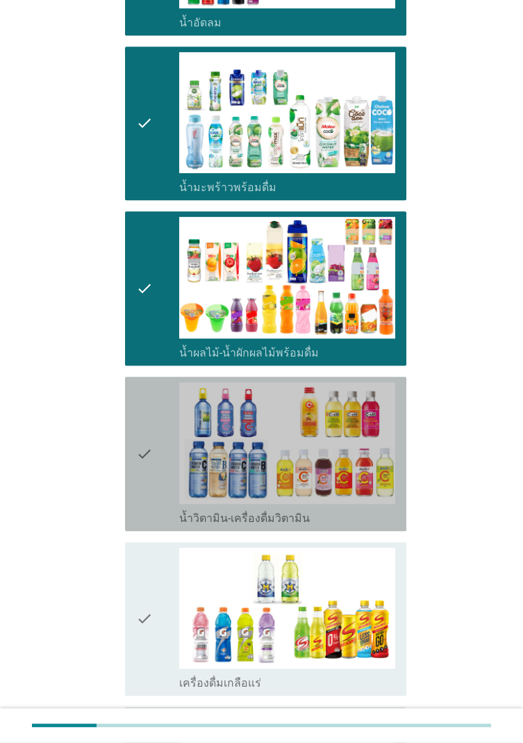
click at [156, 429] on div "check" at bounding box center [157, 453] width 43 height 143
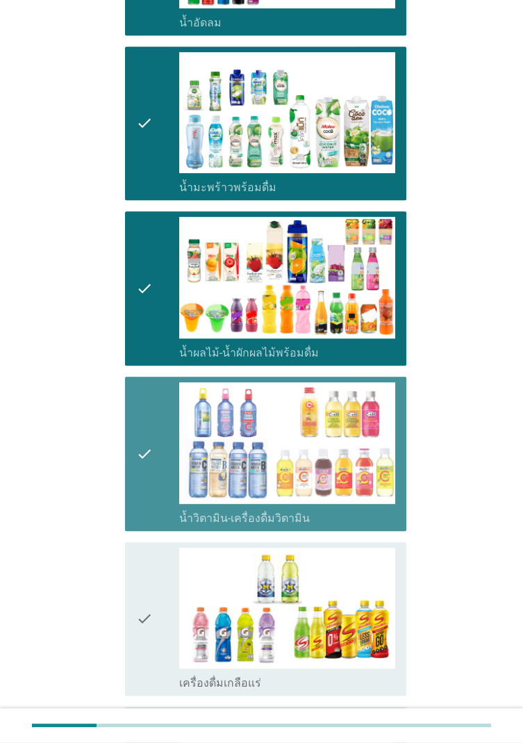
click at [160, 299] on div "check" at bounding box center [157, 288] width 43 height 143
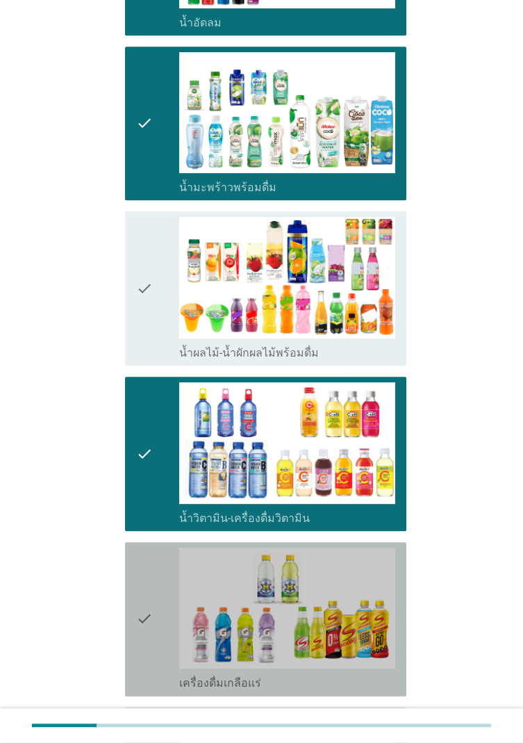
click at [150, 429] on icon "check" at bounding box center [144, 619] width 17 height 143
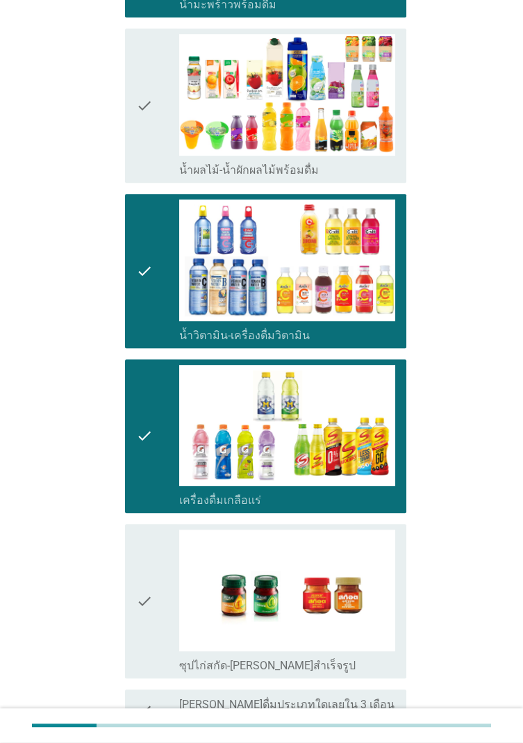
scroll to position [1322, 0]
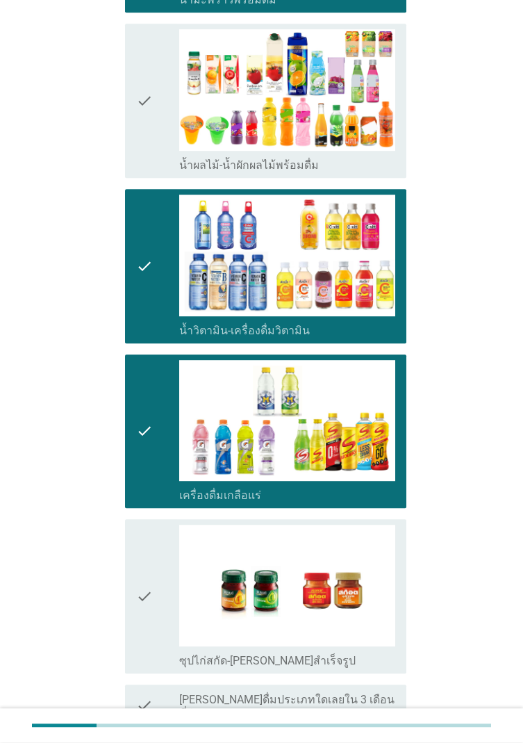
click at [140, 279] on icon "check" at bounding box center [144, 266] width 17 height 143
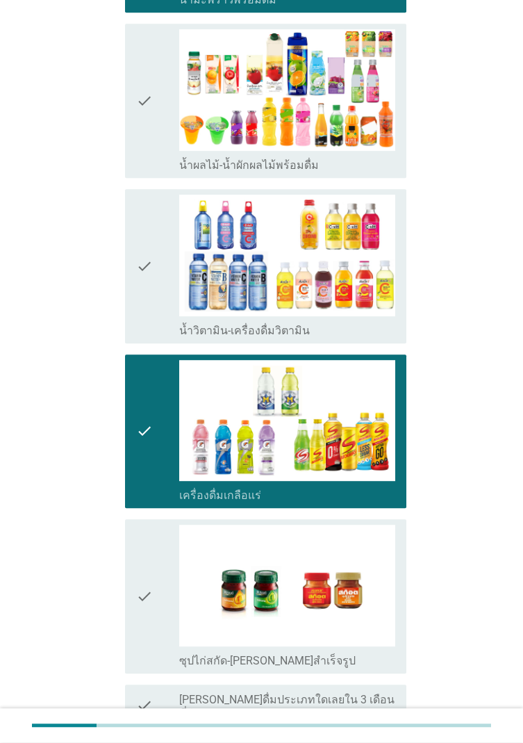
click at [145, 429] on icon "check" at bounding box center [144, 596] width 17 height 143
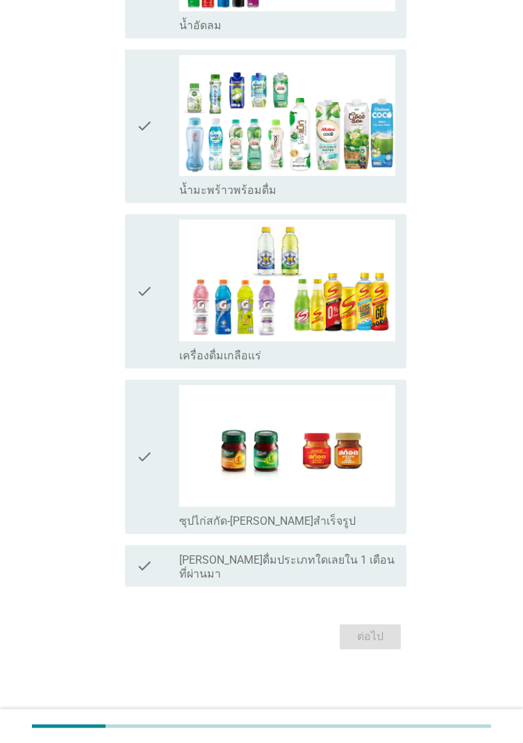
scroll to position [0, 0]
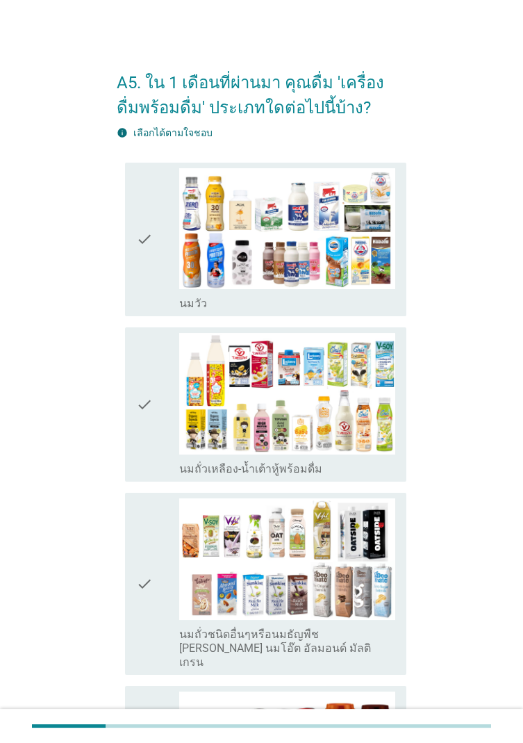
click at [153, 297] on div "check" at bounding box center [157, 239] width 43 height 143
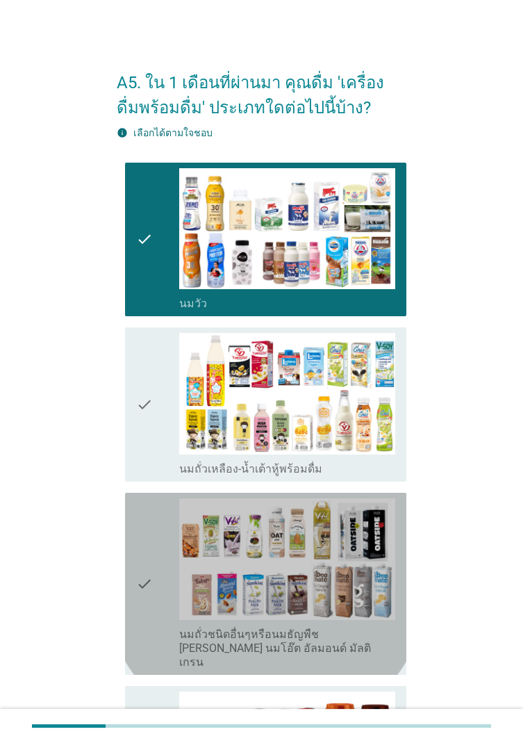
click at [152, 429] on icon "check" at bounding box center [144, 583] width 17 height 171
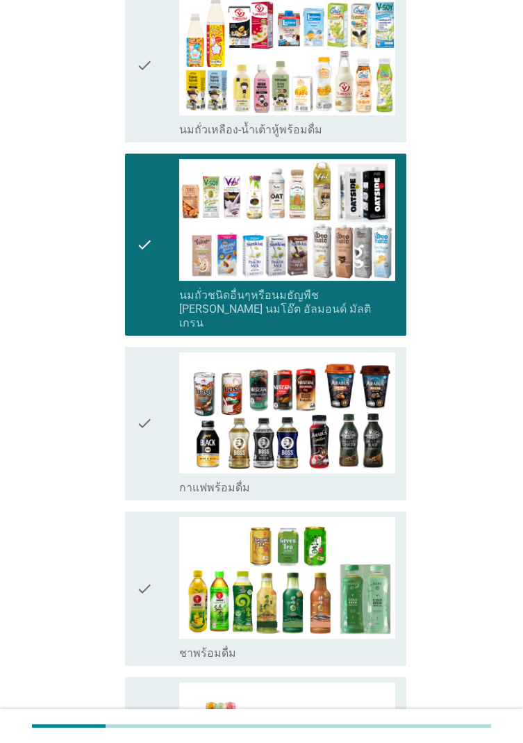
scroll to position [347, 0]
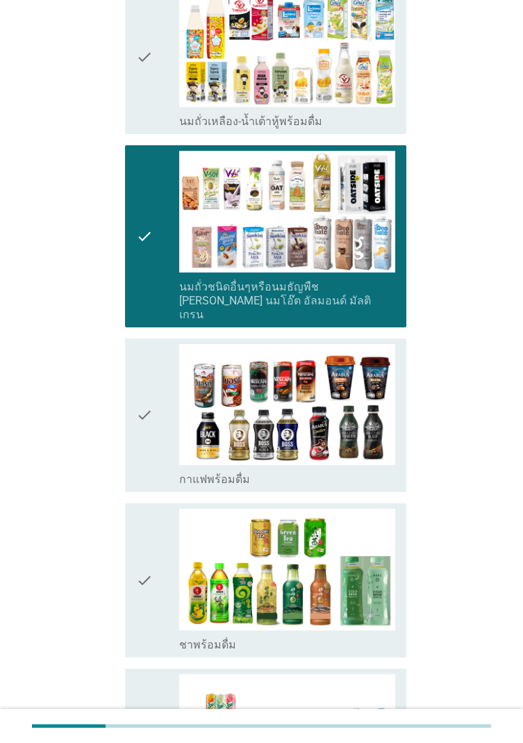
click at [161, 400] on div "check" at bounding box center [157, 415] width 43 height 143
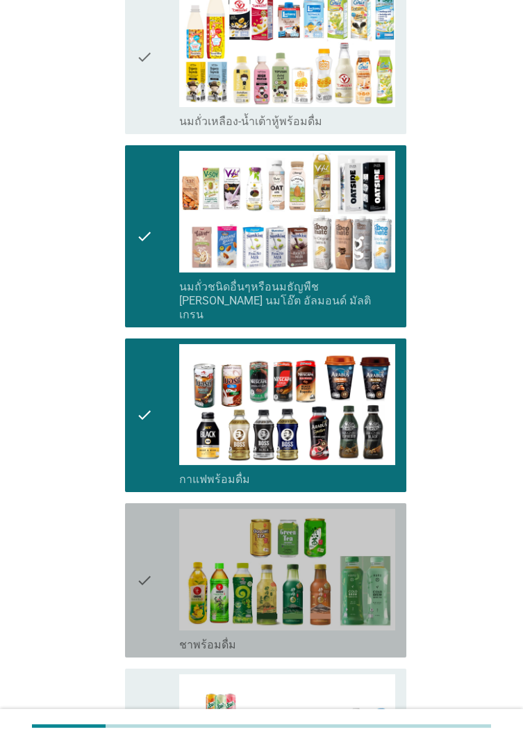
click at [156, 429] on div "check" at bounding box center [157, 580] width 43 height 143
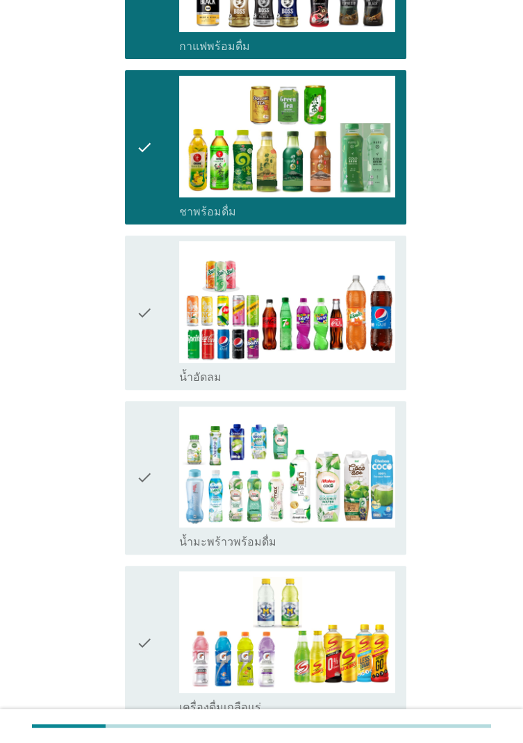
scroll to position [782, 0]
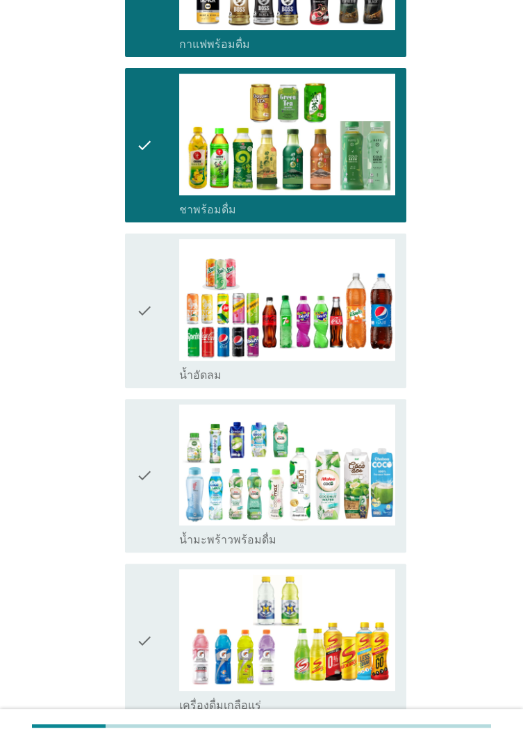
click at [165, 429] on div "check" at bounding box center [157, 475] width 43 height 143
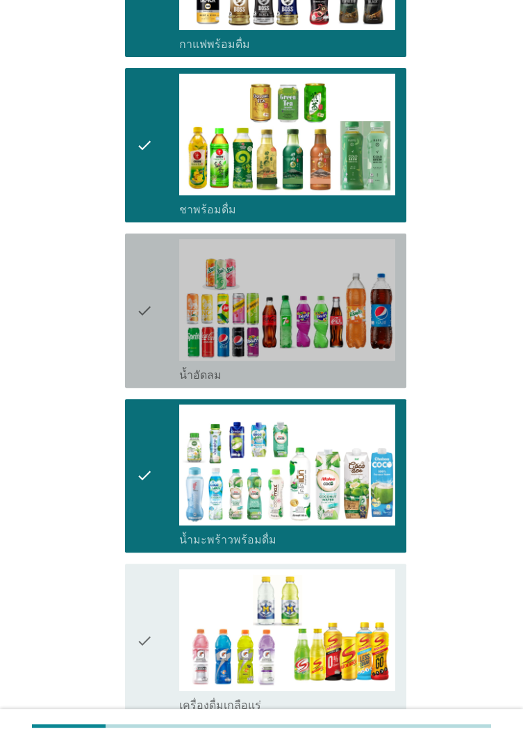
click at [170, 315] on div "check" at bounding box center [157, 310] width 43 height 143
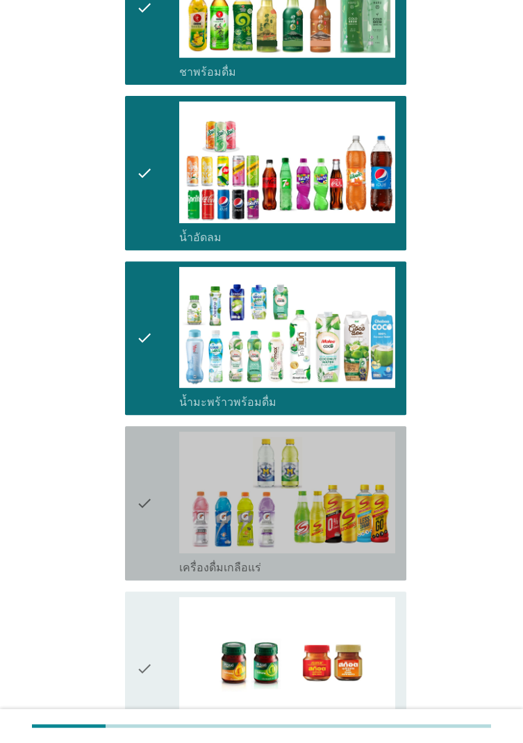
scroll to position [1037, 0]
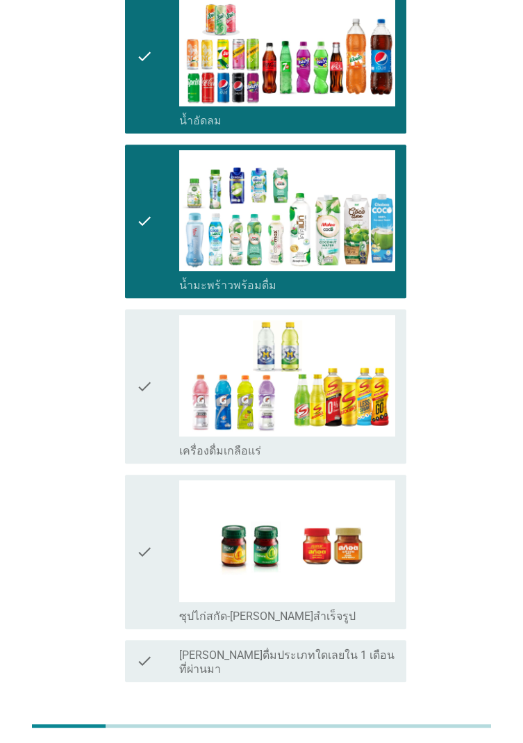
click at [155, 429] on div "check" at bounding box center [157, 551] width 43 height 143
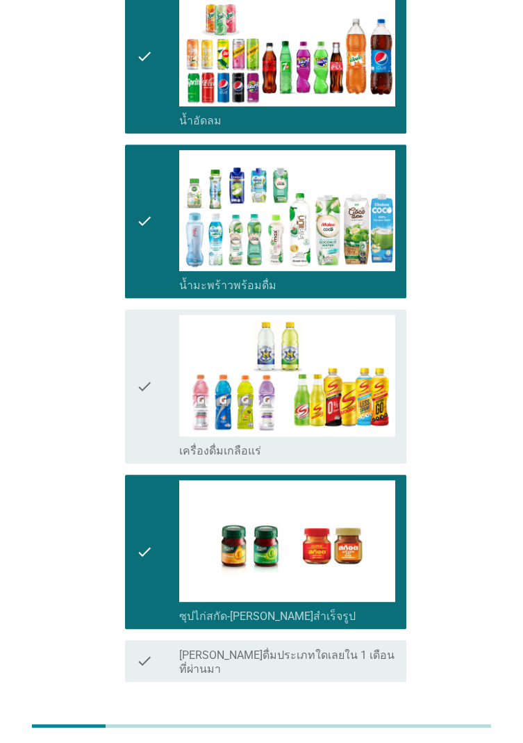
click at [360, 429] on button "ต่อไป" at bounding box center [370, 731] width 61 height 25
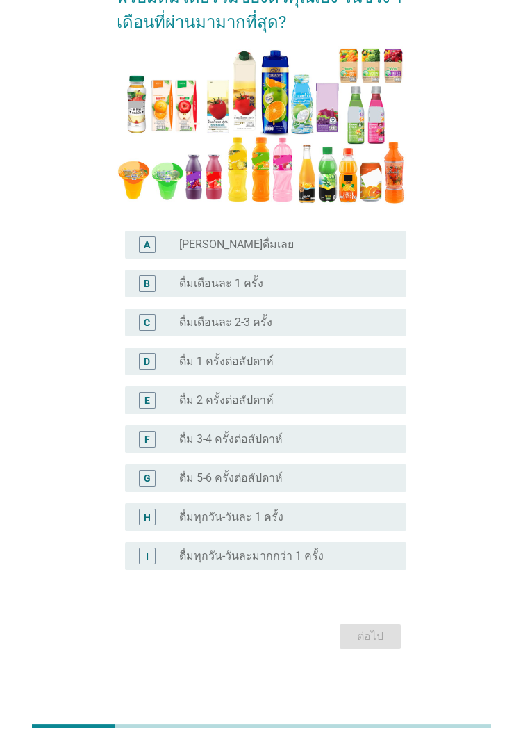
scroll to position [0, 0]
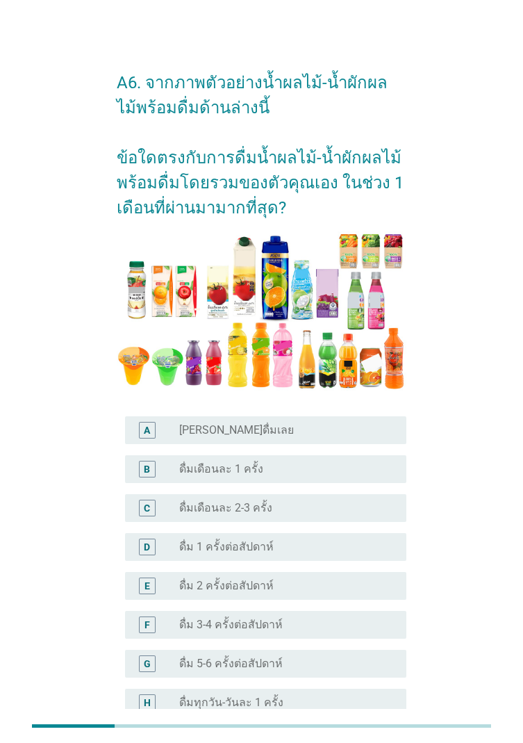
click at [381, 429] on div "A radio_button_unchecked [PERSON_NAME]ดื่มเลย" at bounding box center [265, 430] width 281 height 28
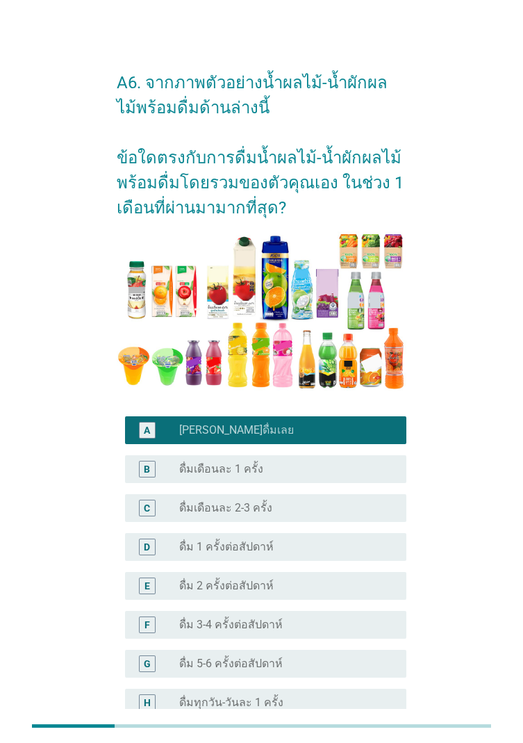
scroll to position [118, 0]
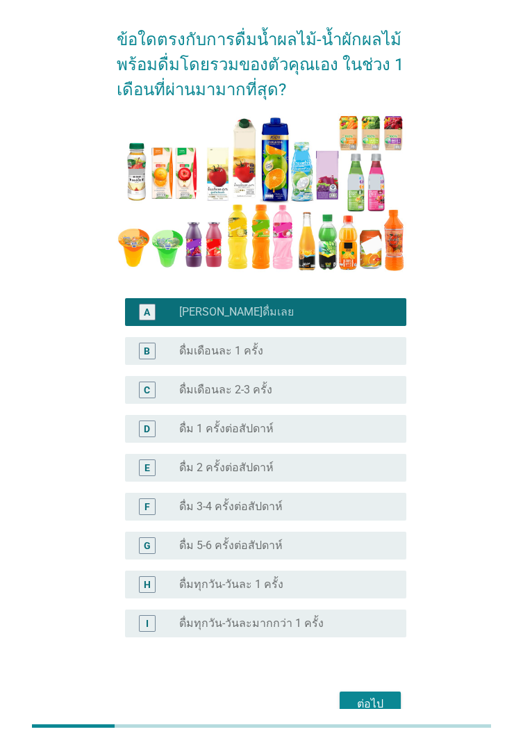
click at [386, 429] on div "ต่อไป" at bounding box center [370, 704] width 39 height 17
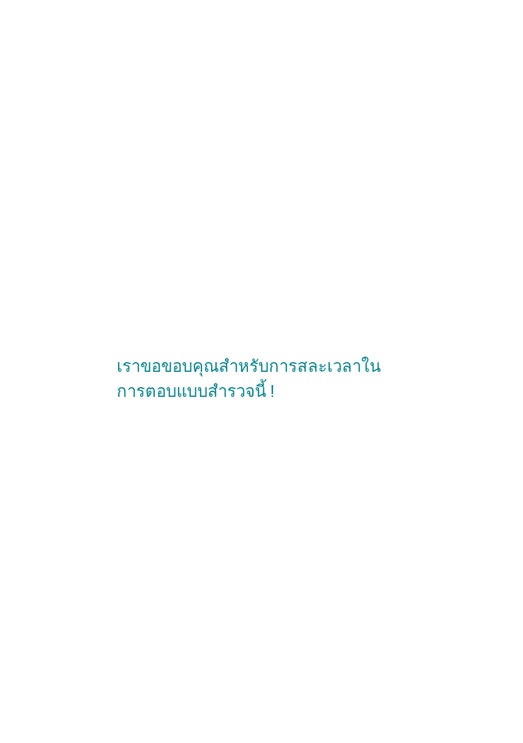
scroll to position [0, 0]
